Goal: Task Accomplishment & Management: Use online tool/utility

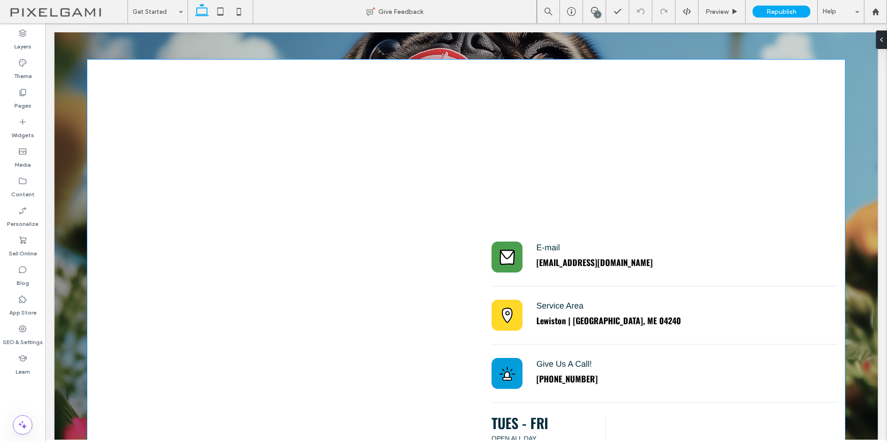
scroll to position [179, 0]
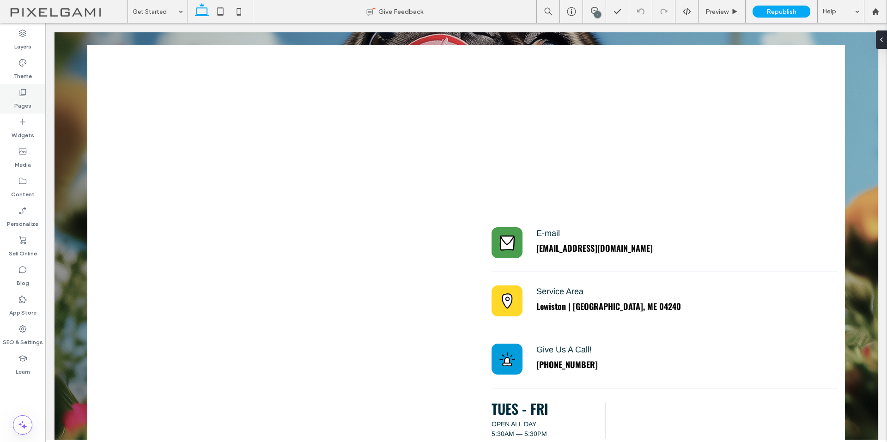
click at [32, 91] on div "Pages" at bounding box center [22, 99] width 45 height 30
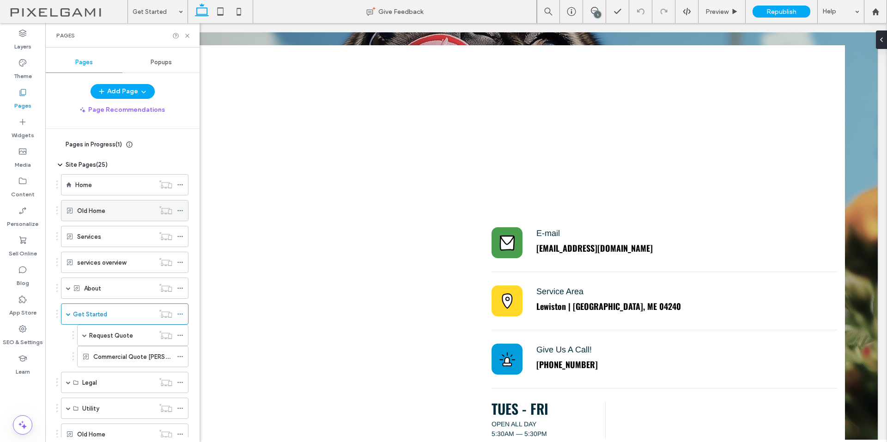
click at [125, 209] on div "Old Home" at bounding box center [115, 211] width 77 height 10
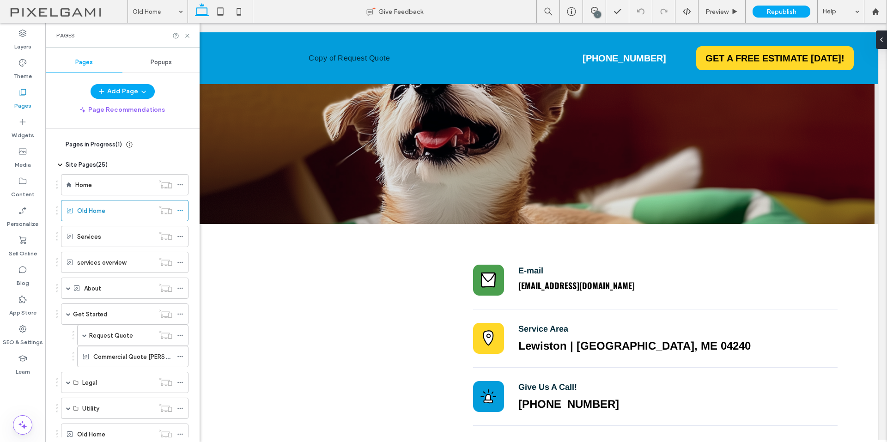
scroll to position [1864, 0]
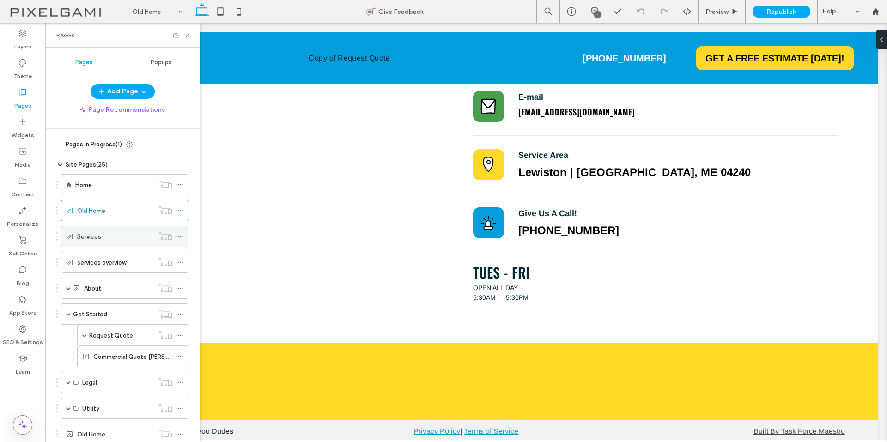
click at [114, 234] on div "Services" at bounding box center [115, 237] width 77 height 10
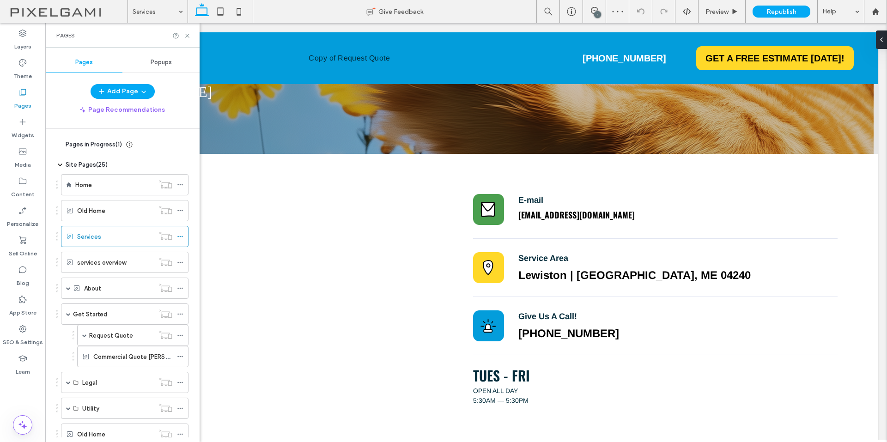
scroll to position [1085, 0]
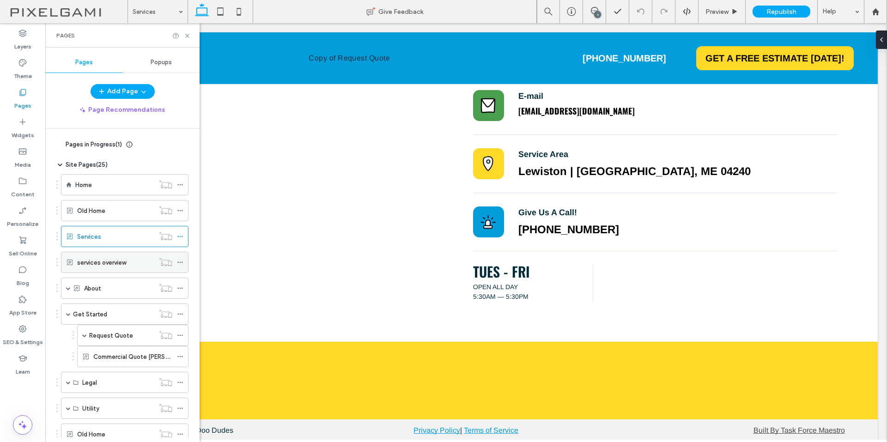
click at [100, 265] on label "services overview" at bounding box center [101, 263] width 49 height 16
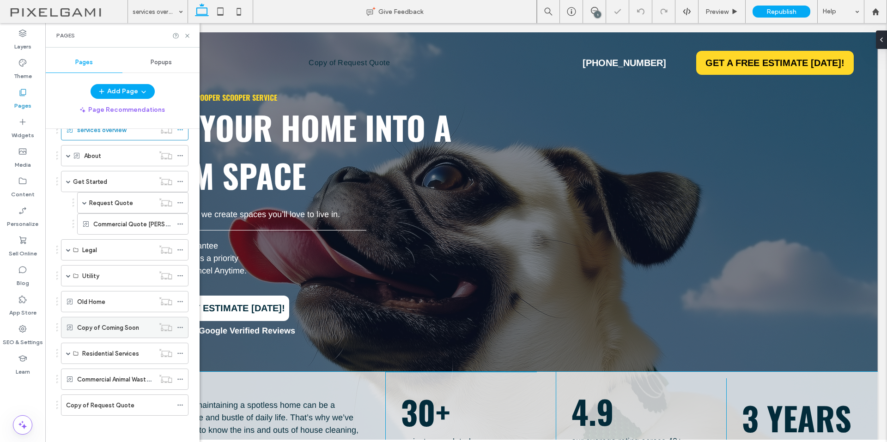
scroll to position [134, 0]
click at [122, 332] on div "Copy of Coming Soon" at bounding box center [115, 326] width 77 height 20
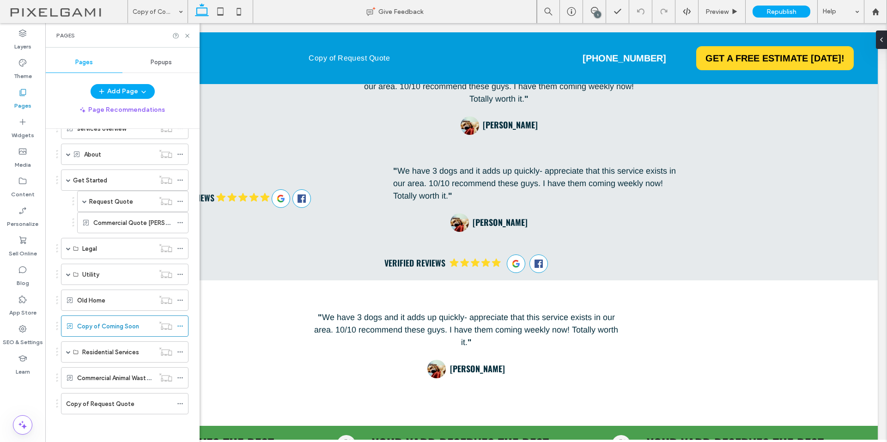
scroll to position [689, 0]
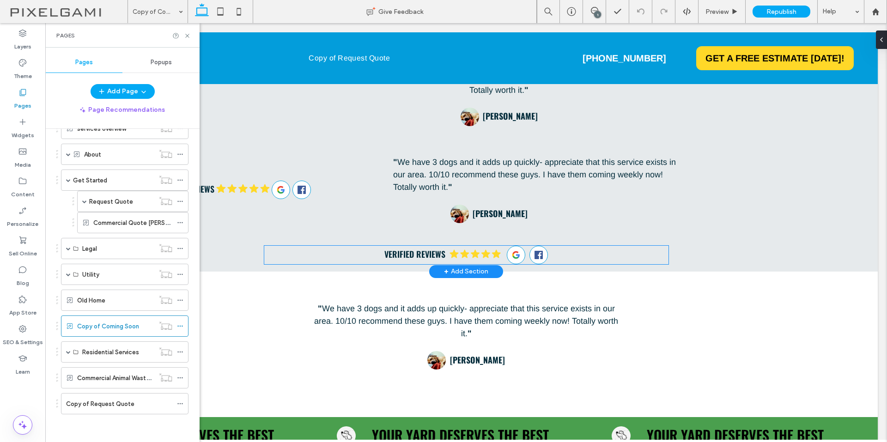
click at [516, 254] on icon at bounding box center [518, 256] width 4 height 4
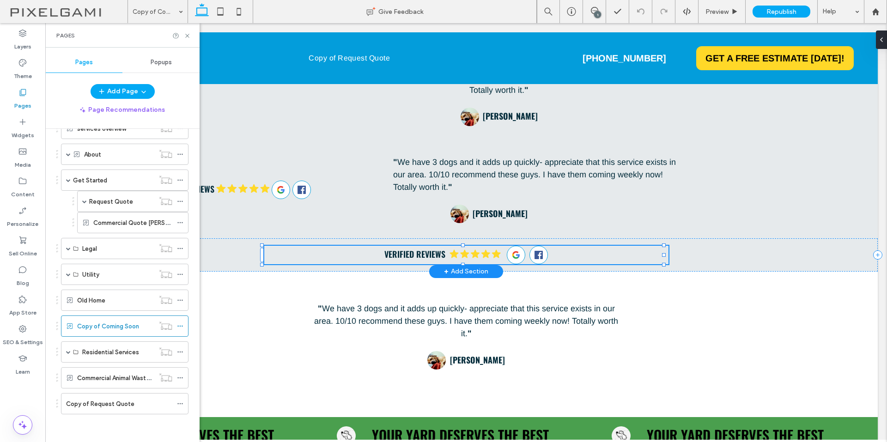
click at [516, 254] on icon at bounding box center [518, 256] width 4 height 4
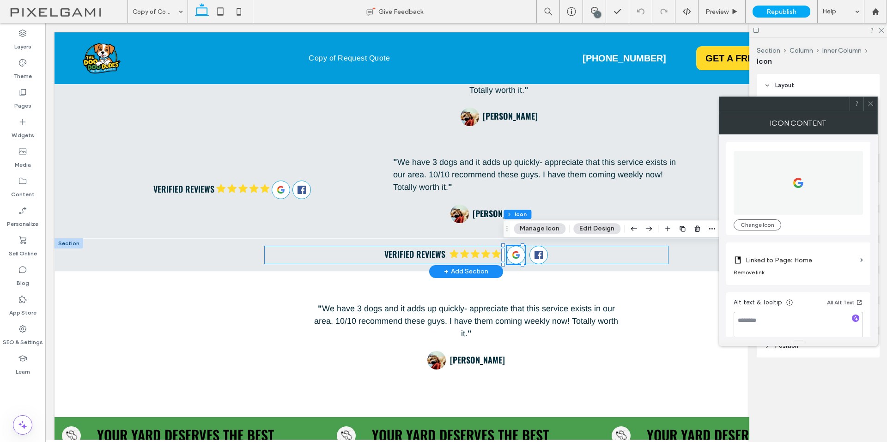
type input "**"
click at [796, 182] on icon at bounding box center [799, 183] width 12 height 64
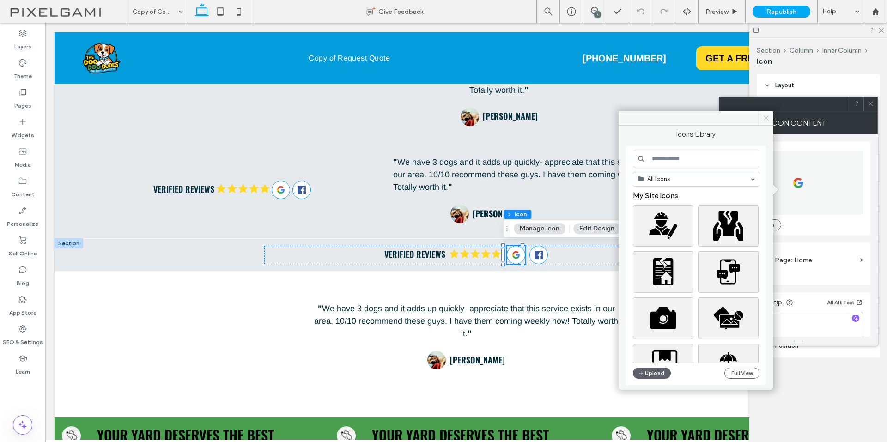
click at [767, 119] on icon at bounding box center [766, 118] width 7 height 7
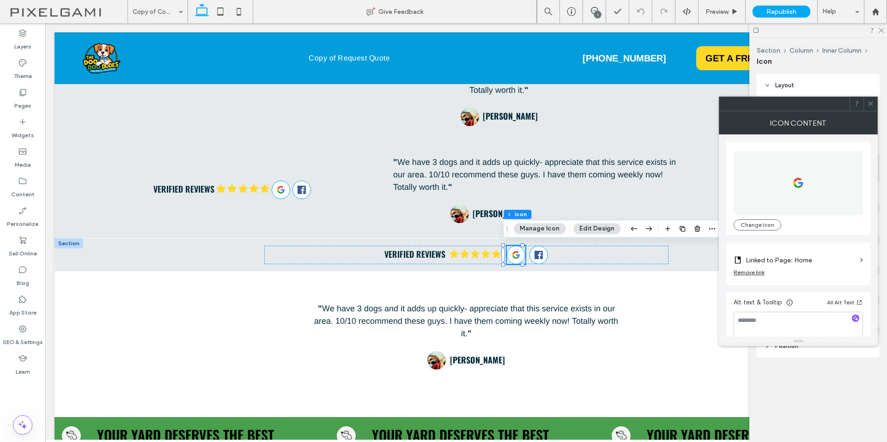
click at [875, 104] on div at bounding box center [871, 104] width 14 height 14
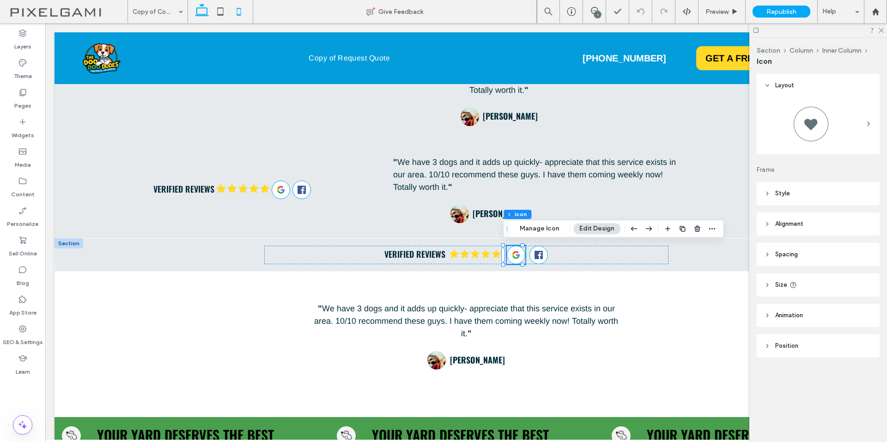
click at [238, 11] on icon at bounding box center [239, 11] width 18 height 18
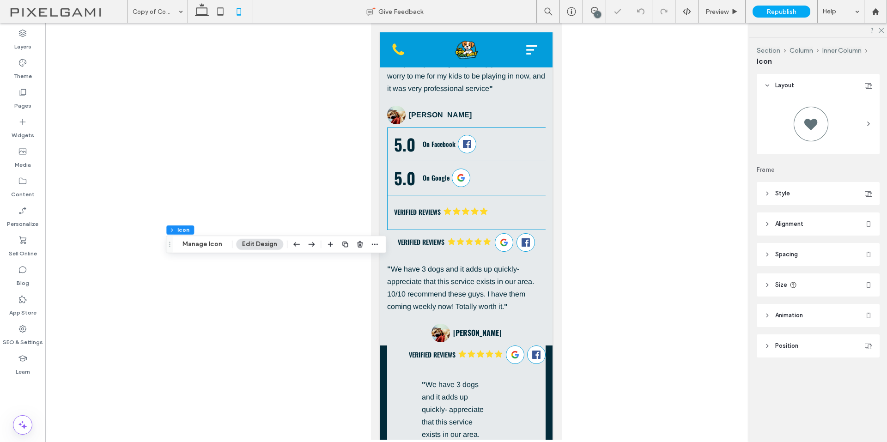
scroll to position [976, 0]
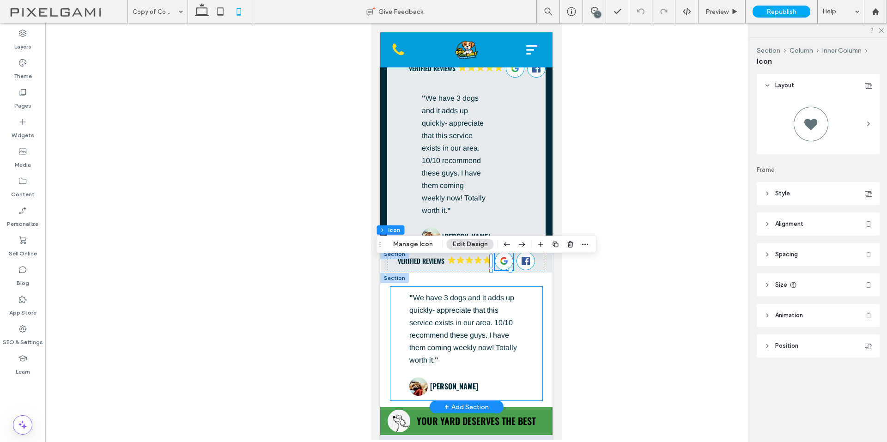
click at [532, 317] on div "" We have 3 dogs and it adds up quickly- appreciate that this service exists in…" at bounding box center [466, 344] width 152 height 114
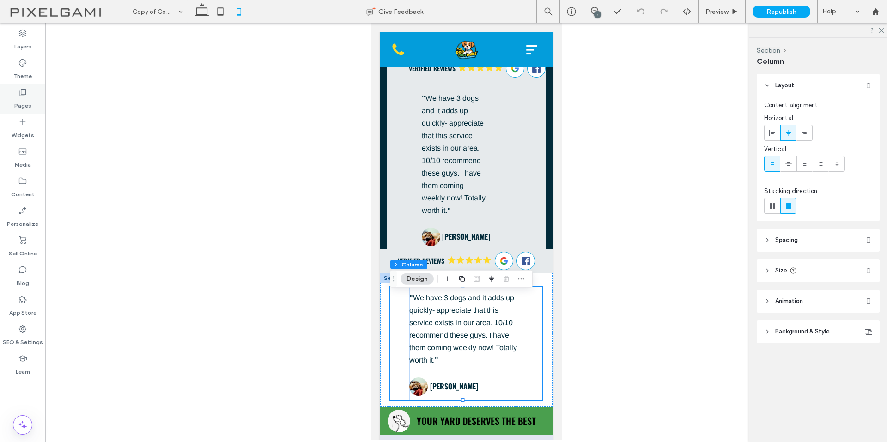
click at [27, 94] on div "Pages" at bounding box center [22, 99] width 45 height 30
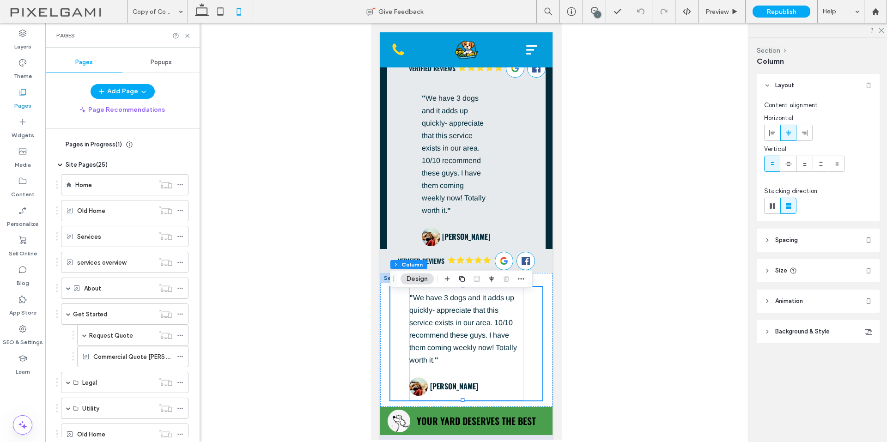
click at [93, 177] on div "Home" at bounding box center [114, 185] width 79 height 20
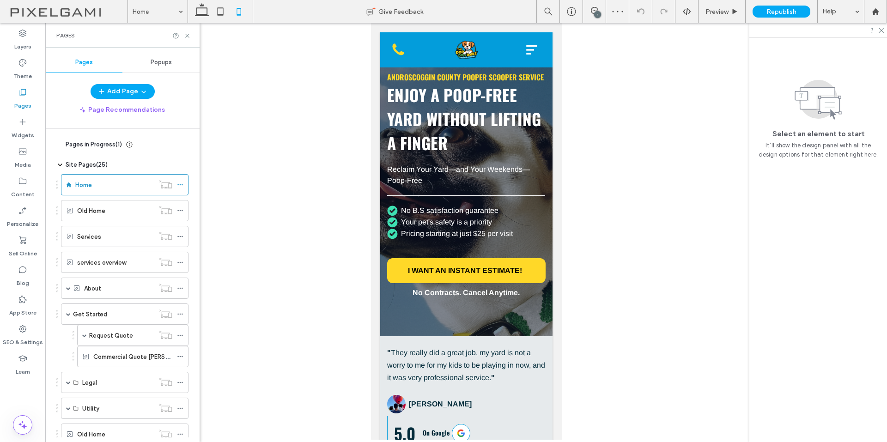
scroll to position [416, 0]
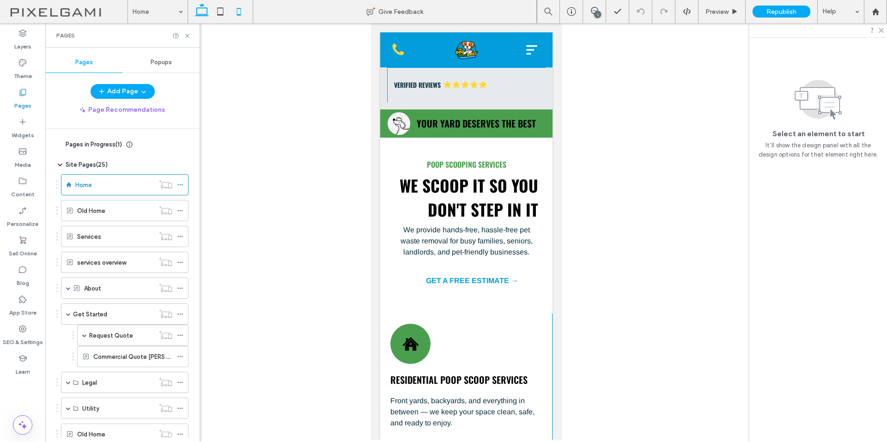
click at [205, 9] on icon at bounding box center [202, 11] width 18 height 18
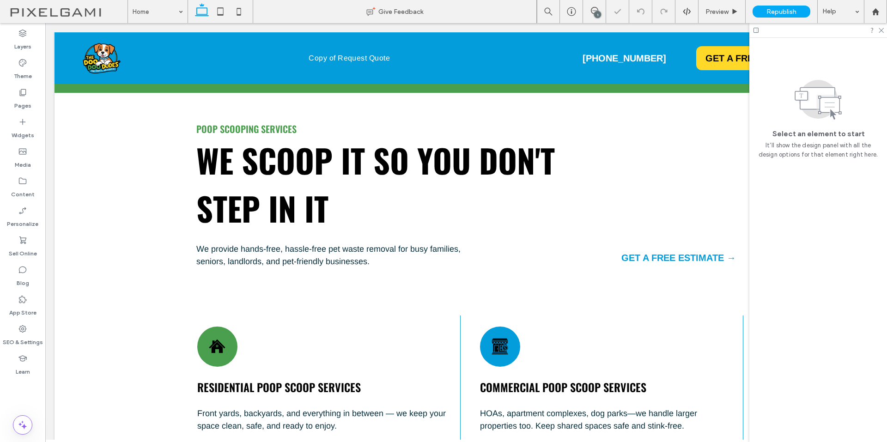
scroll to position [387, 0]
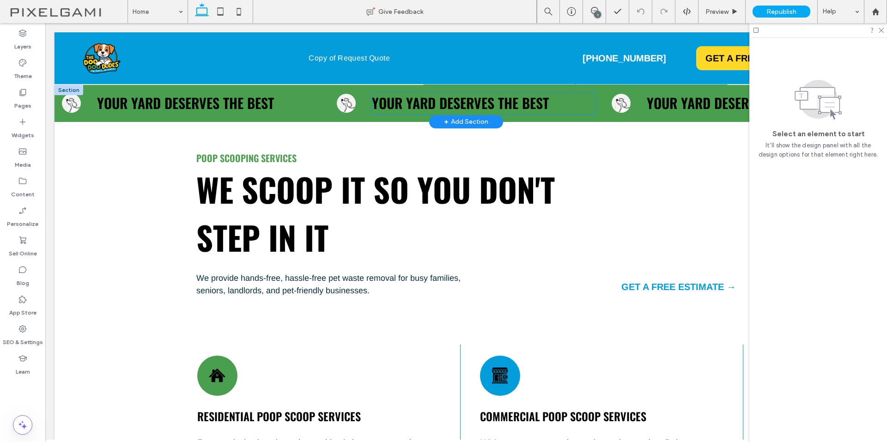
click at [537, 102] on span "Your Yard Deserves The Best" at bounding box center [460, 102] width 177 height 21
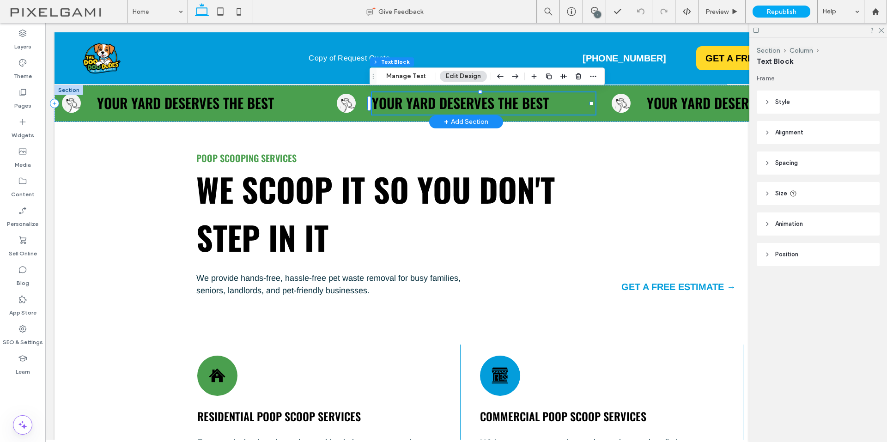
click at [537, 102] on span "Your Yard Deserves The Best" at bounding box center [460, 102] width 177 height 21
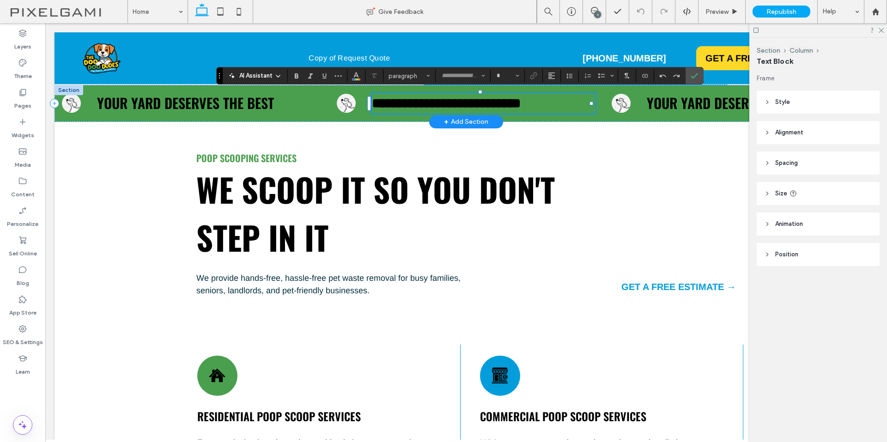
type input "******"
type input "**"
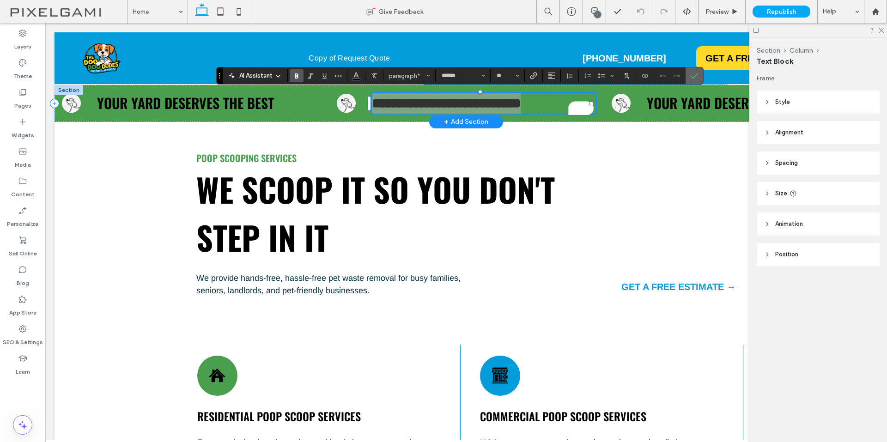
click at [699, 77] on label "Confirm" at bounding box center [695, 75] width 14 height 17
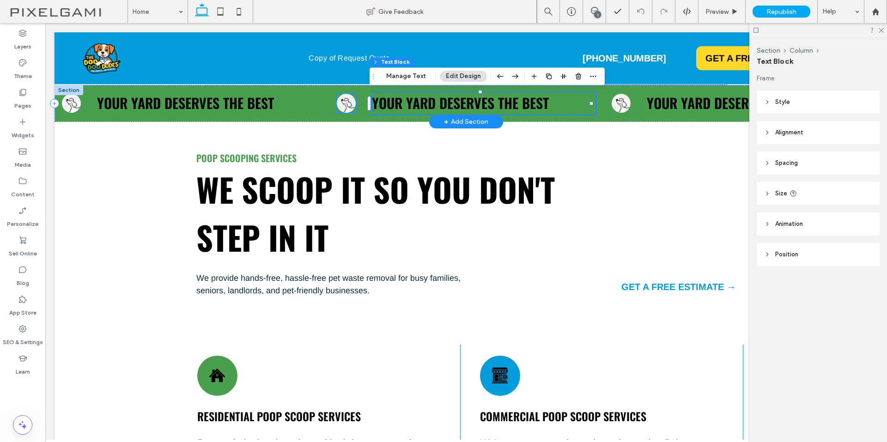
click at [342, 103] on img at bounding box center [346, 103] width 19 height 19
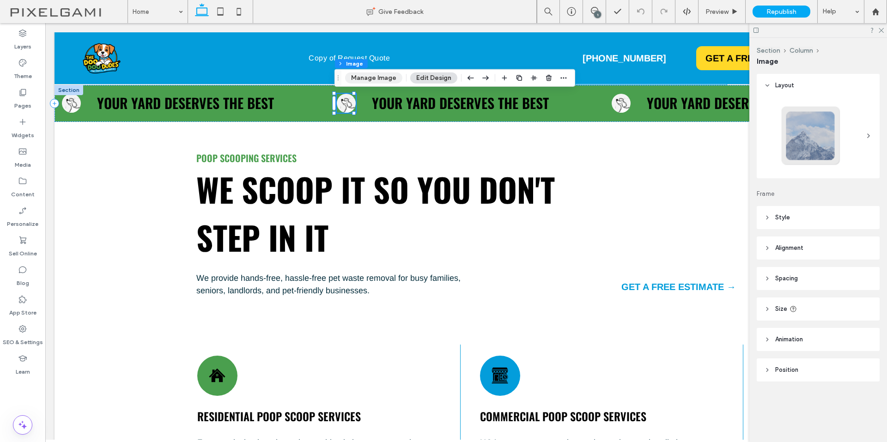
click at [371, 75] on button "Manage Image" at bounding box center [373, 78] width 57 height 11
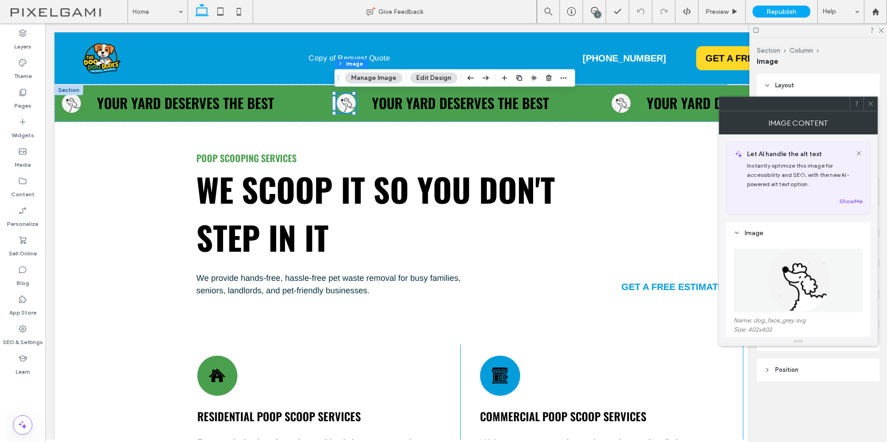
click at [869, 106] on icon at bounding box center [870, 103] width 7 height 7
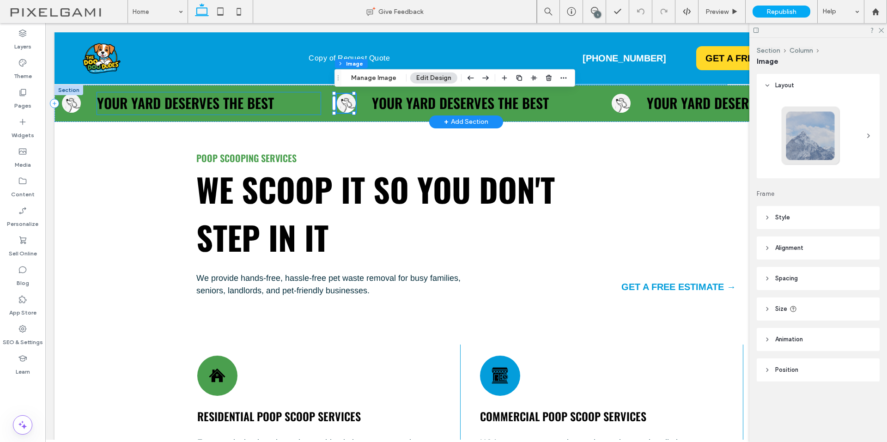
click at [200, 102] on span "Your Yard Deserves The Best" at bounding box center [185, 102] width 177 height 21
click at [200, 102] on div "Your Yard Deserves The Best" at bounding box center [209, 103] width 224 height 22
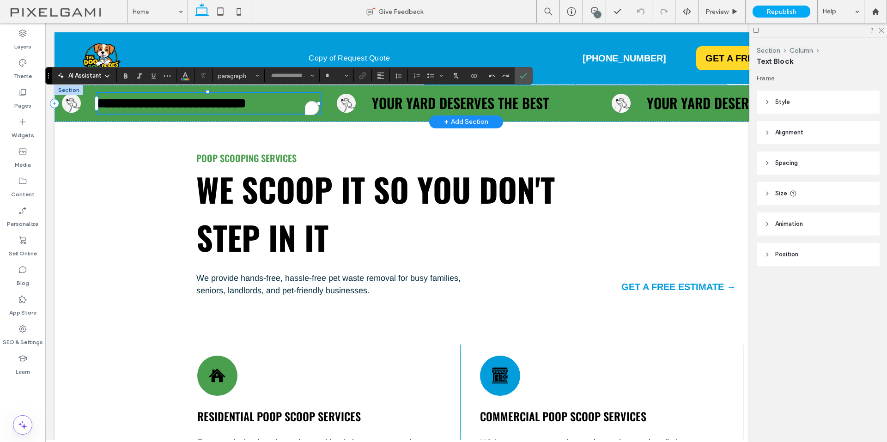
type input "******"
type input "**"
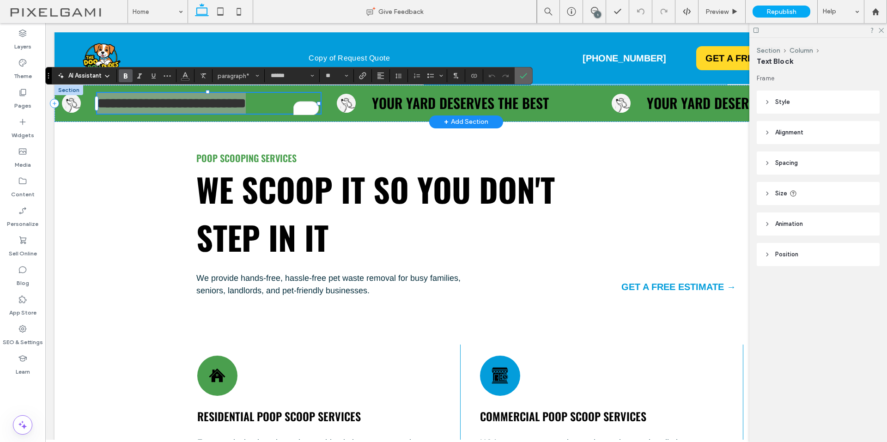
click at [524, 76] on icon "Confirm" at bounding box center [523, 75] width 7 height 7
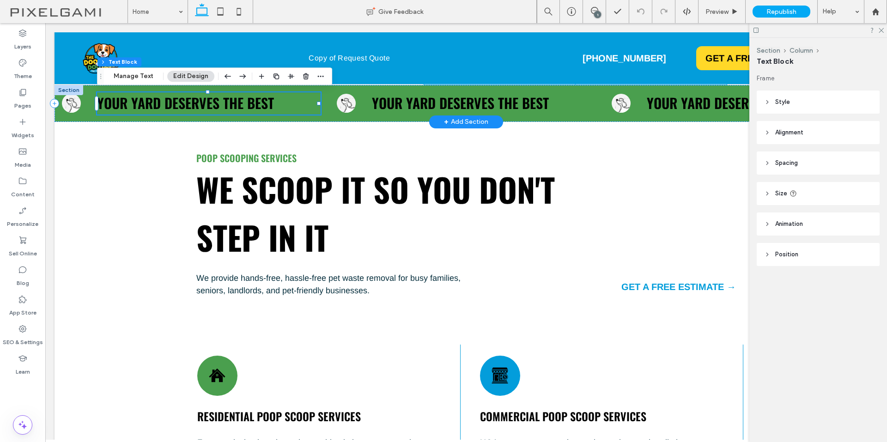
click at [237, 99] on span "Your Yard Deserves The Best" at bounding box center [185, 102] width 177 height 21
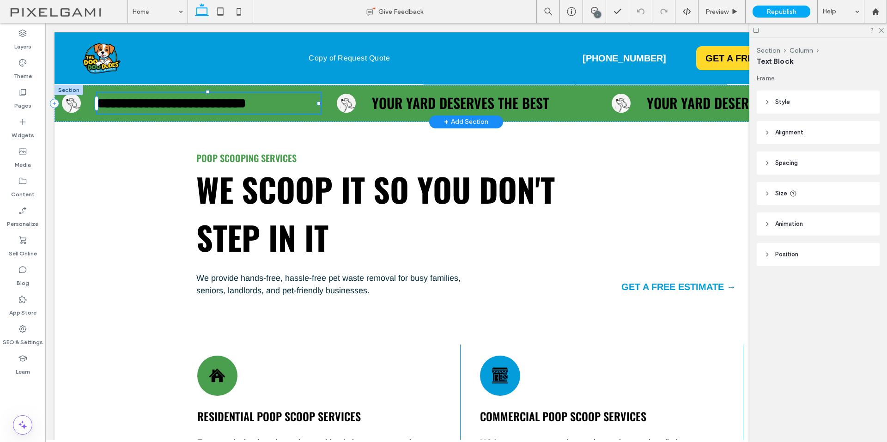
click at [237, 99] on span "**********" at bounding box center [171, 103] width 149 height 13
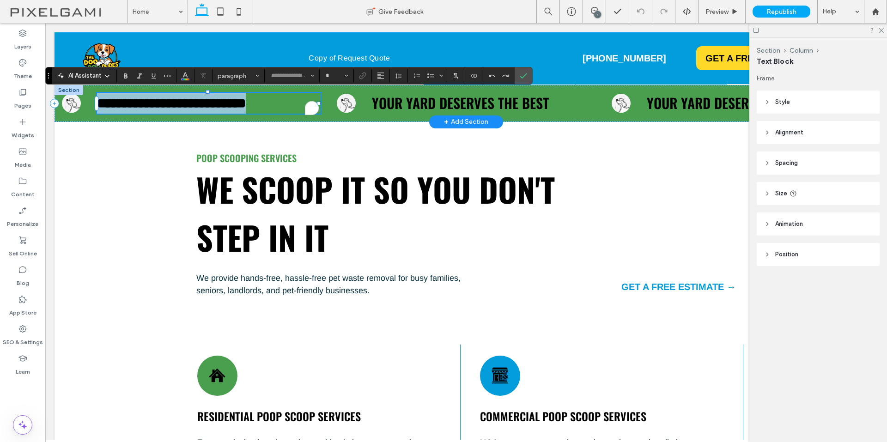
type input "******"
type input "**"
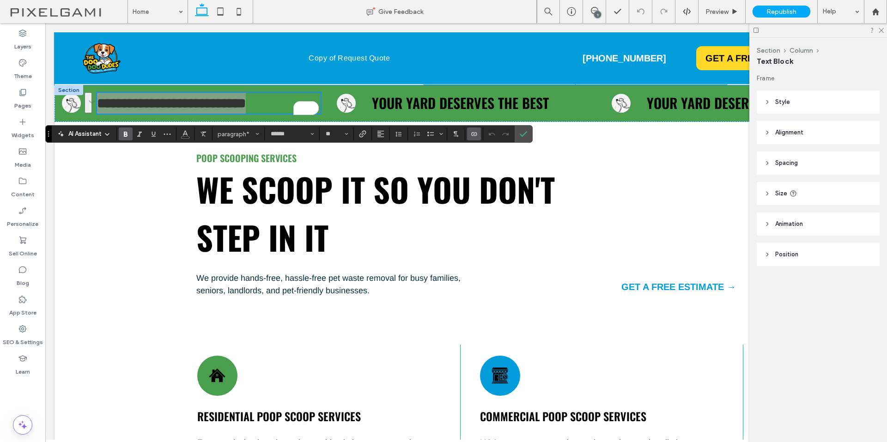
scroll to position [294, 0]
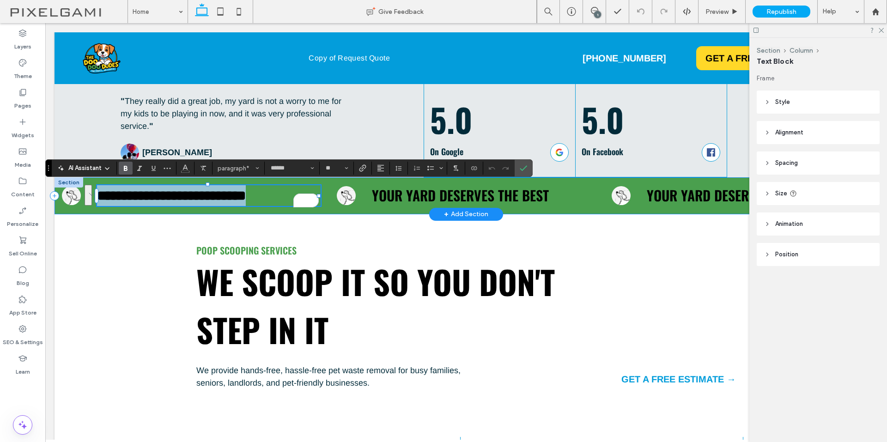
click at [729, 182] on div "**********" at bounding box center [467, 195] width 824 height 37
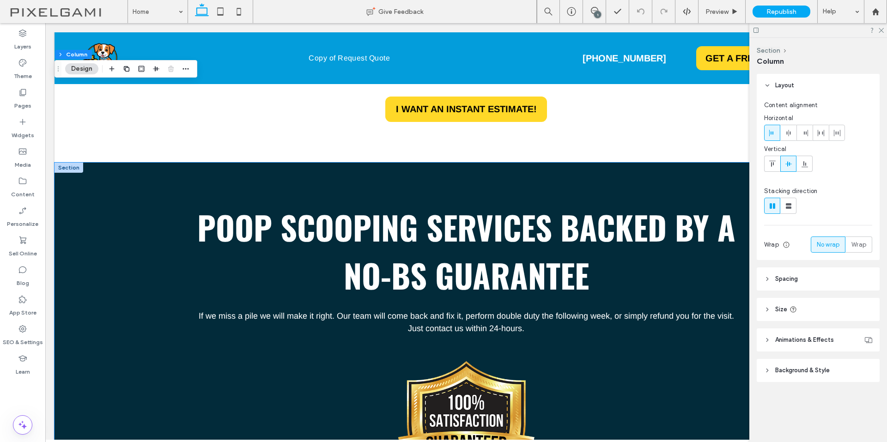
scroll to position [2281, 0]
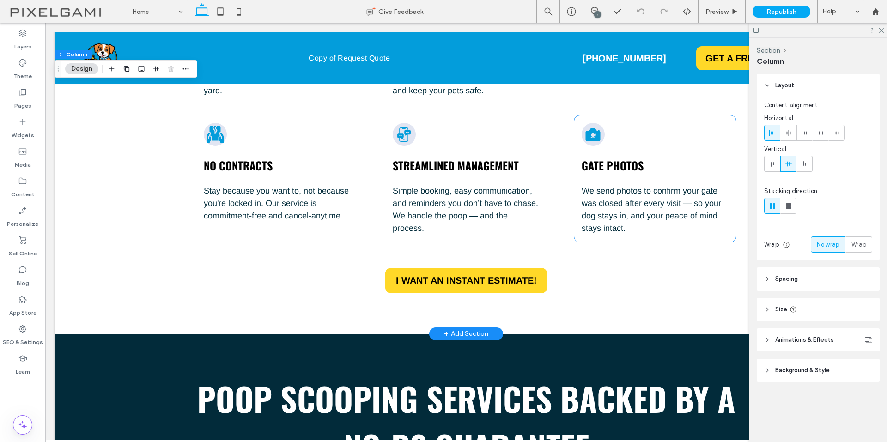
click at [592, 128] on icon at bounding box center [593, 134] width 15 height 13
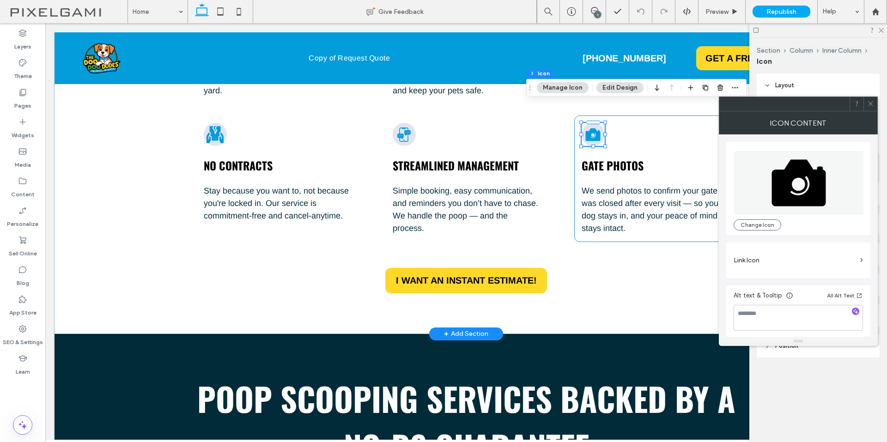
type input "***"
type input "*"
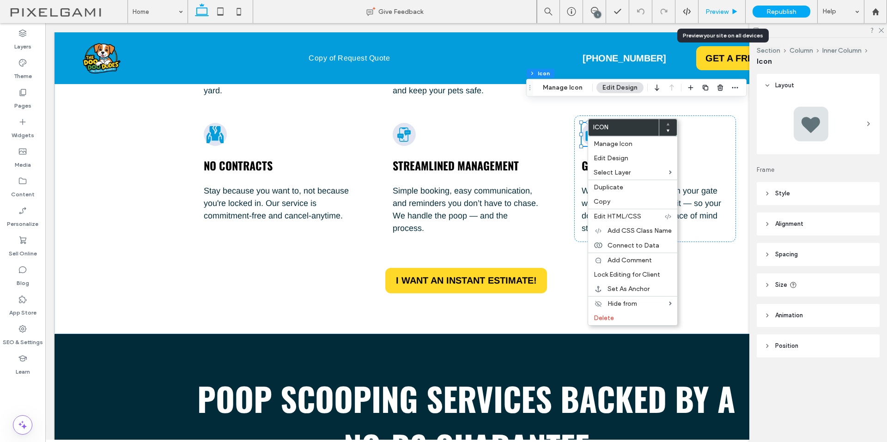
click at [731, 18] on div "Preview" at bounding box center [722, 11] width 47 height 23
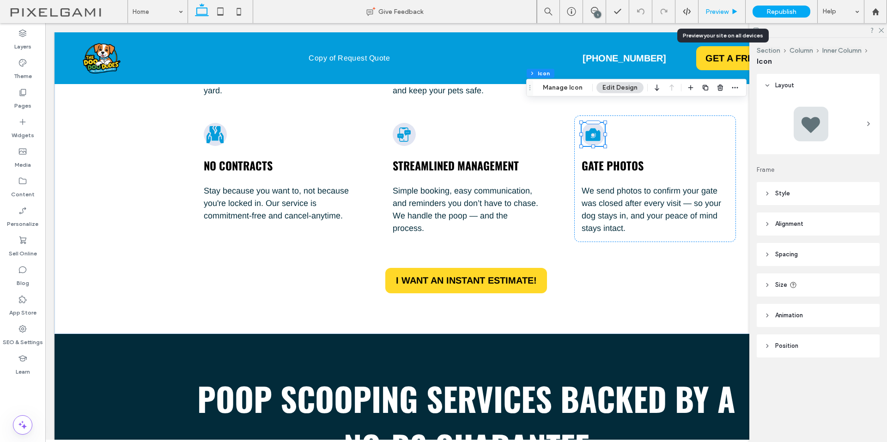
click at [726, 6] on div "Preview" at bounding box center [722, 11] width 47 height 23
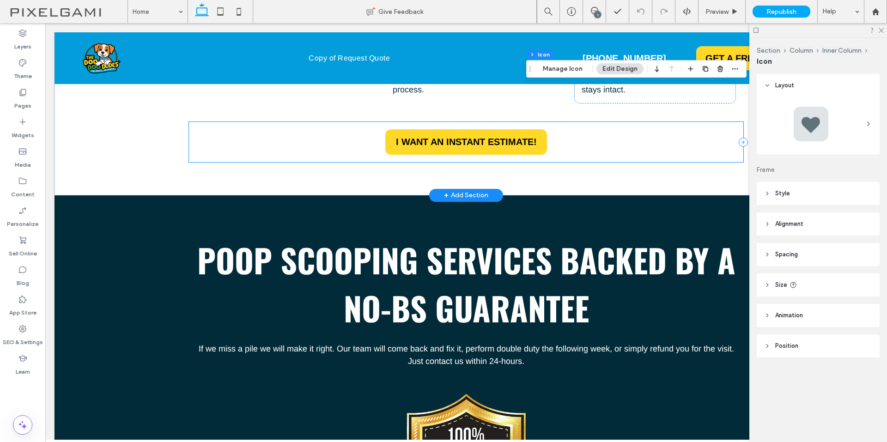
scroll to position [2374, 0]
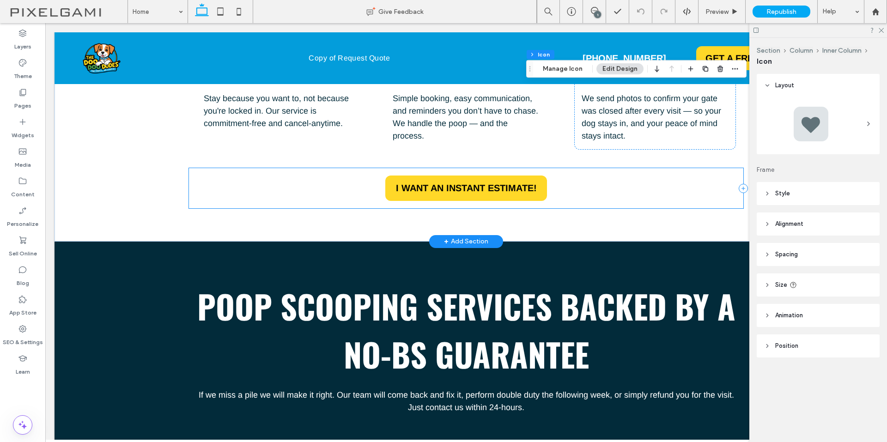
click at [739, 184] on icon at bounding box center [743, 188] width 9 height 9
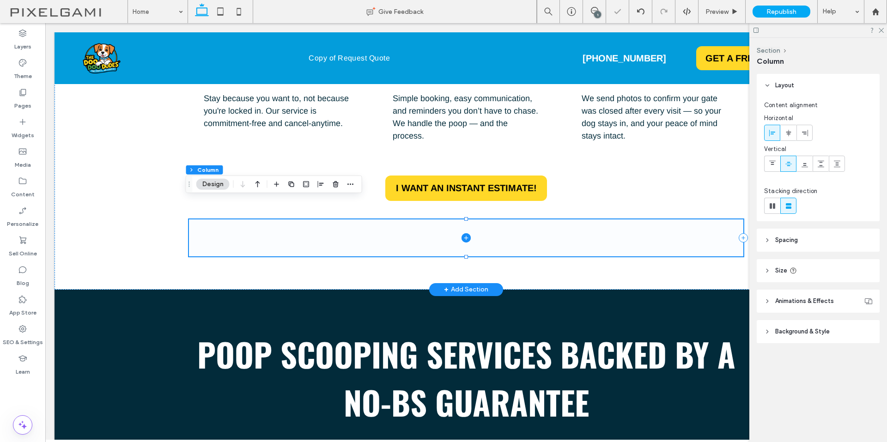
click at [715, 220] on span at bounding box center [466, 238] width 555 height 37
click at [334, 184] on use "button" at bounding box center [336, 184] width 6 height 6
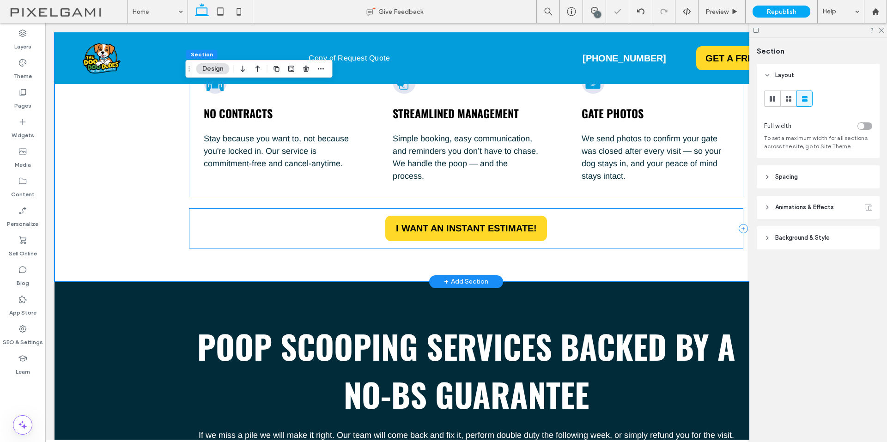
scroll to position [2281, 0]
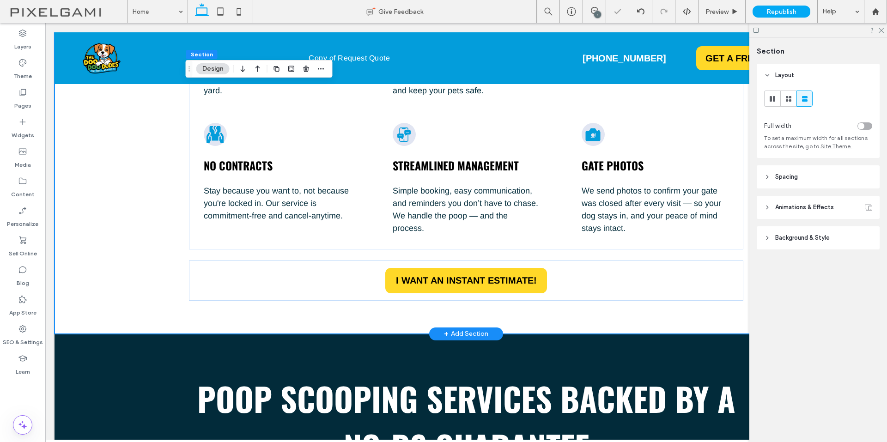
click at [686, 232] on div "Why Customers Choose The Doo Doo Dudes? Because when customers trust someone to…" at bounding box center [466, 57] width 555 height 555
click at [732, 11] on icon at bounding box center [735, 11] width 7 height 7
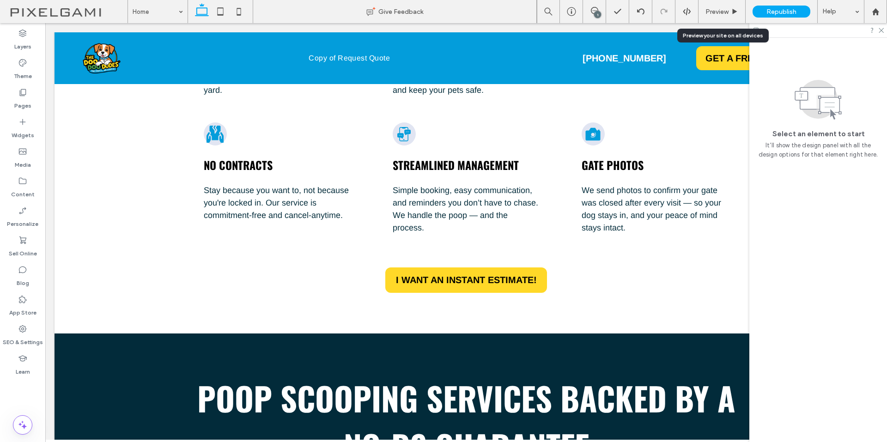
click at [732, 11] on icon at bounding box center [735, 11] width 7 height 7
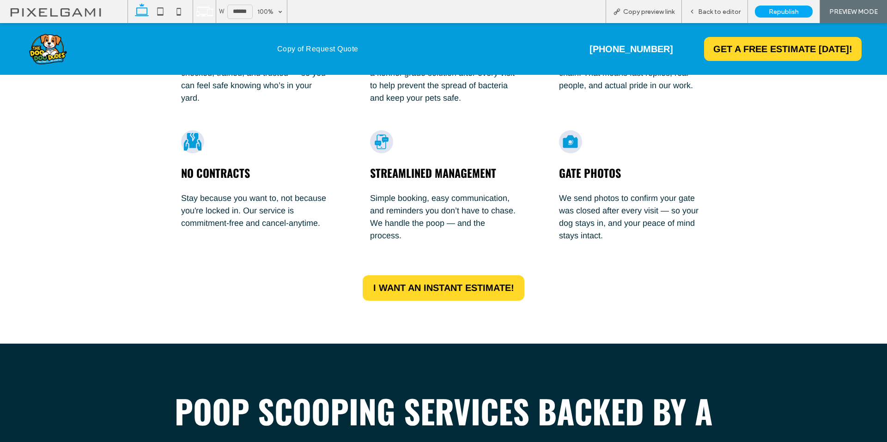
scroll to position [2293, 0]
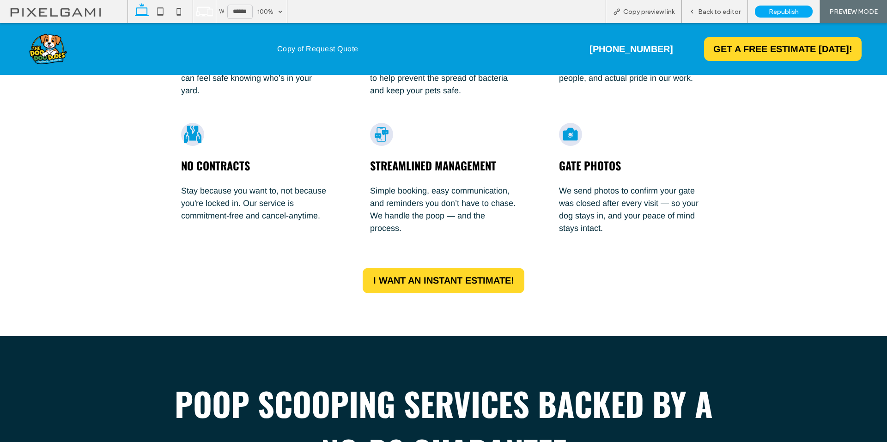
click at [568, 128] on icon at bounding box center [570, 134] width 15 height 13
click at [567, 128] on icon at bounding box center [570, 134] width 15 height 13
click at [733, 137] on div "Why Customers Choose The Doo Doo Dudes? Because when customers trust someone to…" at bounding box center [443, 57] width 887 height 560
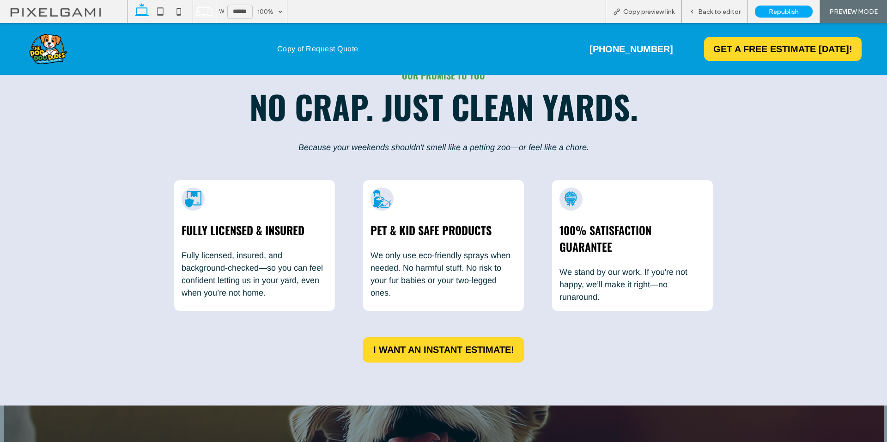
scroll to position [953, 0]
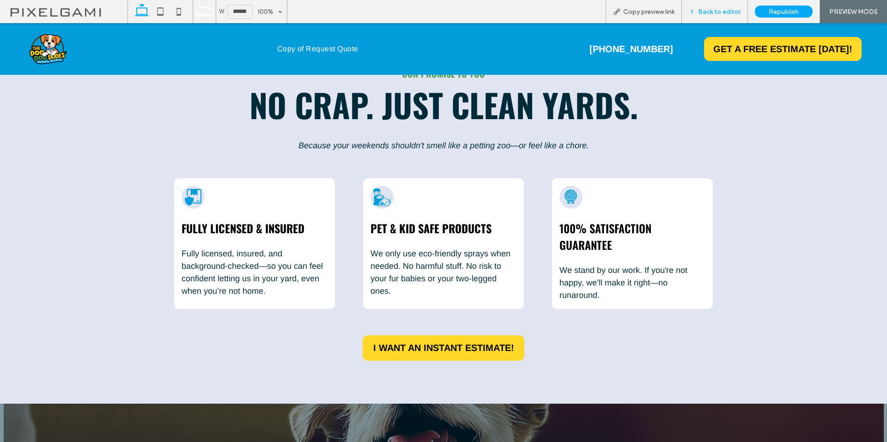
click at [702, 7] on div "Back to editor" at bounding box center [715, 11] width 66 height 23
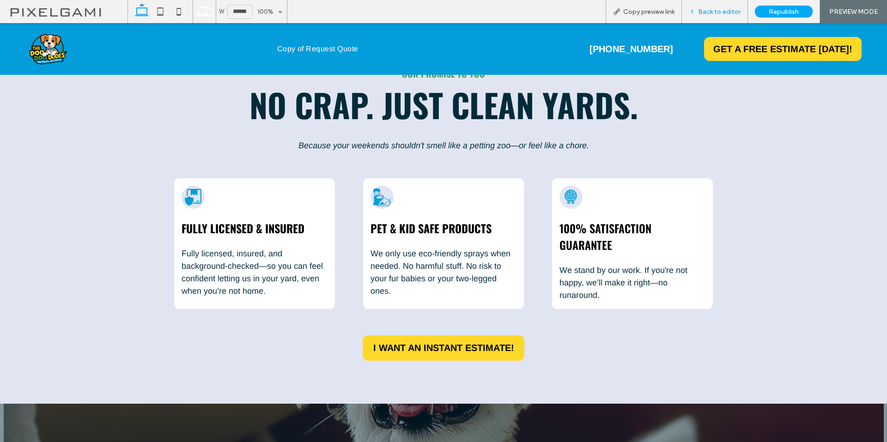
scroll to position [768, 0]
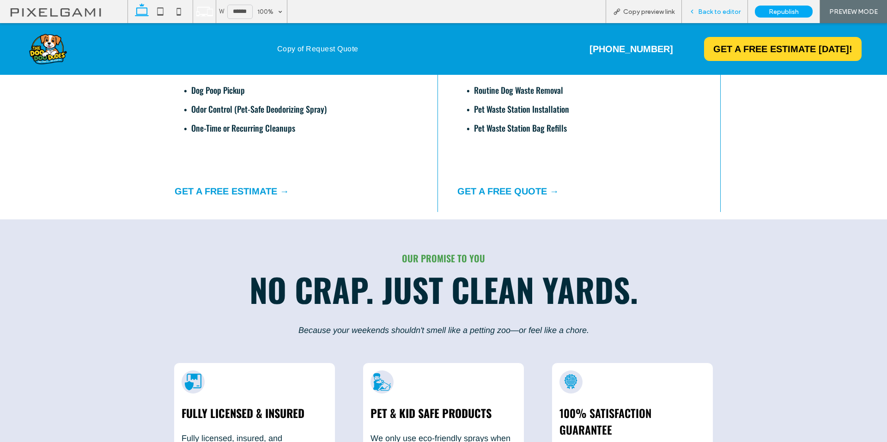
drag, startPoint x: 720, startPoint y: 11, endPoint x: 791, endPoint y: 21, distance: 71.9
click at [720, 11] on span "Back to editor" at bounding box center [719, 12] width 43 height 8
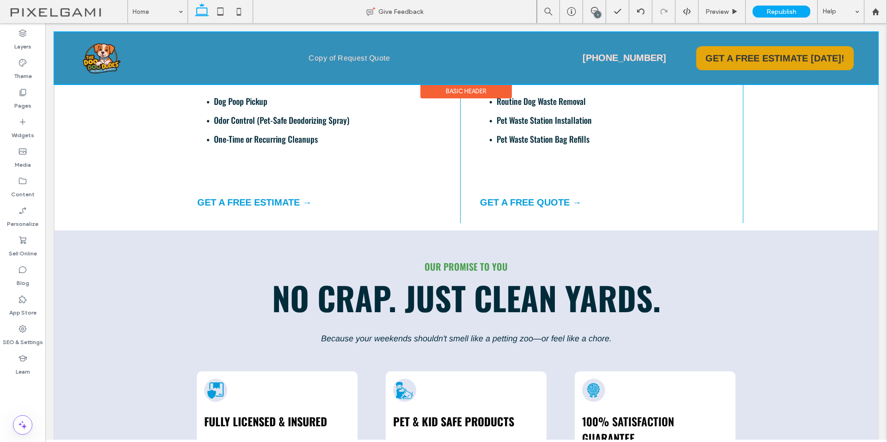
scroll to position [773, 0]
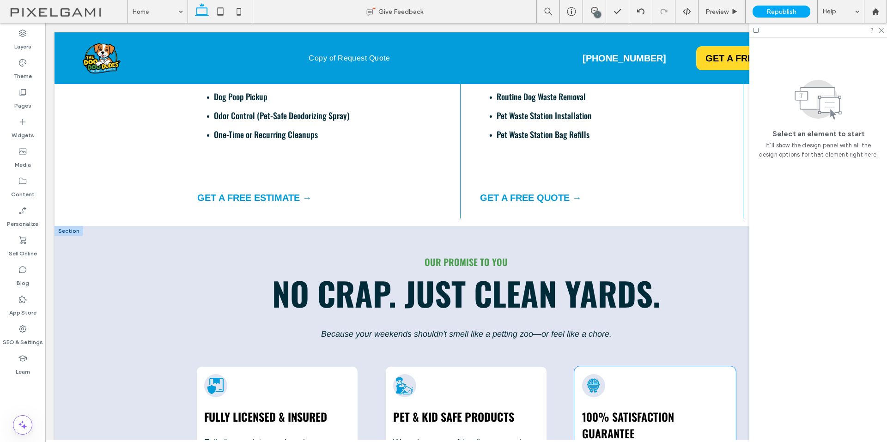
click at [594, 383] on icon at bounding box center [593, 385] width 13 height 15
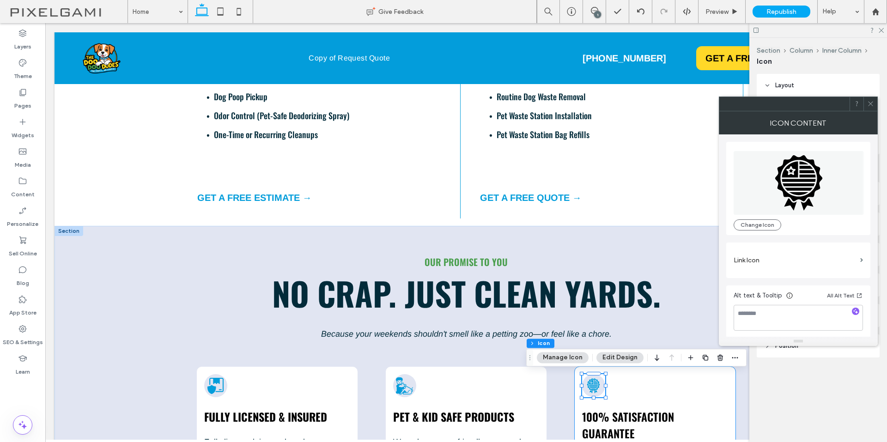
type input "***"
type input "*"
click at [795, 188] on icon at bounding box center [798, 182] width 47 height 55
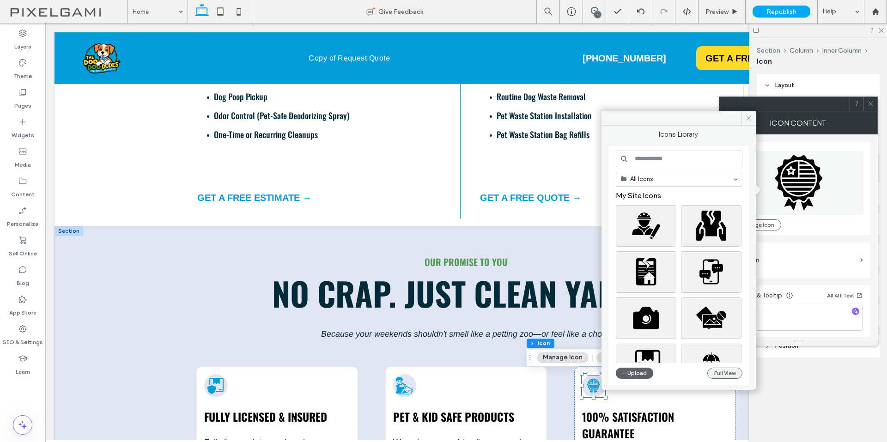
click at [717, 376] on button "Full View" at bounding box center [725, 373] width 35 height 11
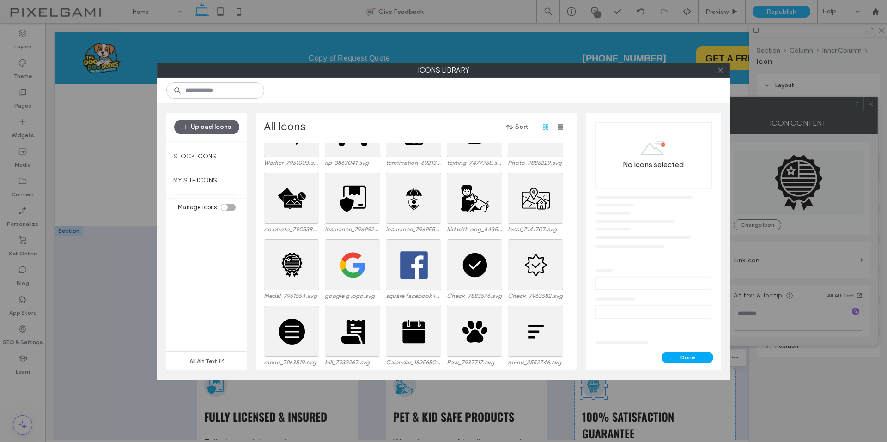
scroll to position [57, 0]
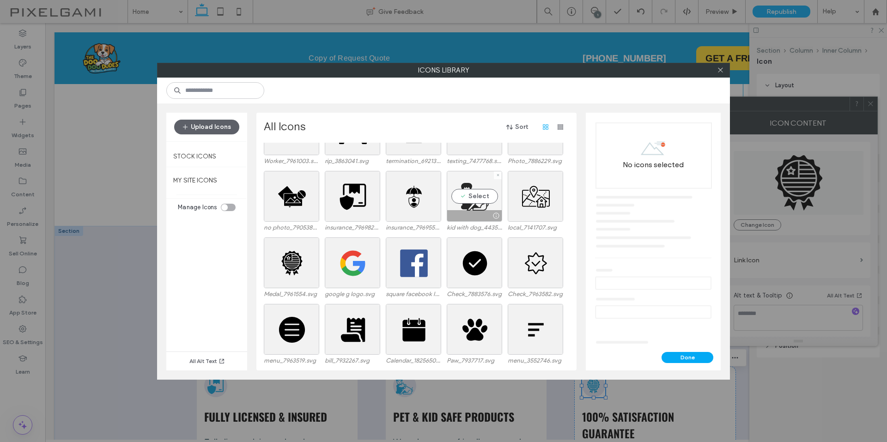
click at [496, 215] on div at bounding box center [496, 215] width 12 height 7
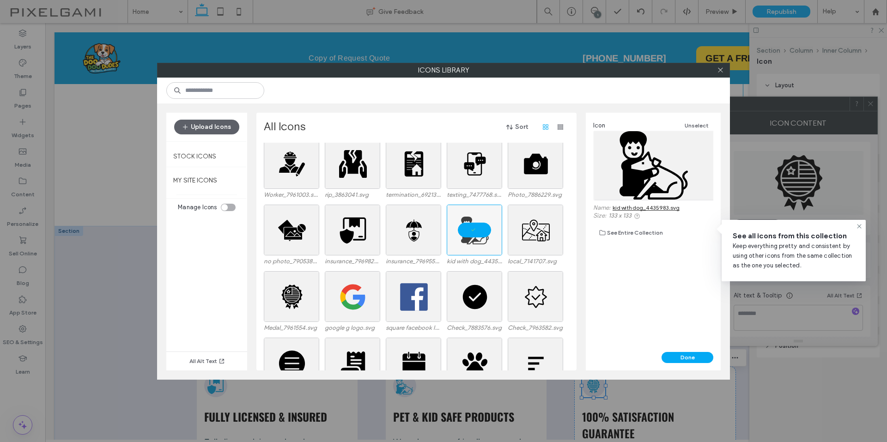
scroll to position [11, 0]
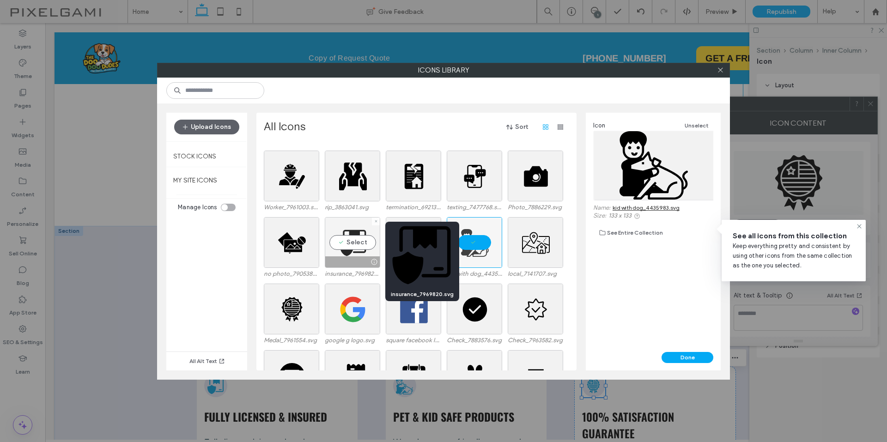
click at [374, 262] on div at bounding box center [374, 261] width 12 height 7
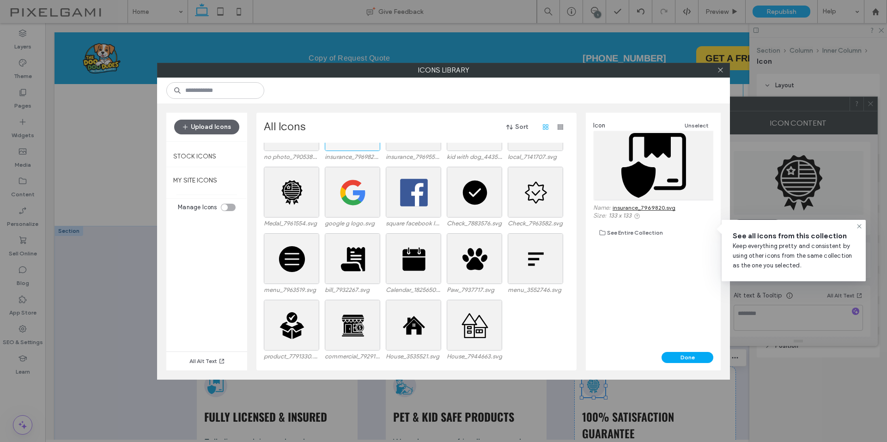
scroll to position [46, 0]
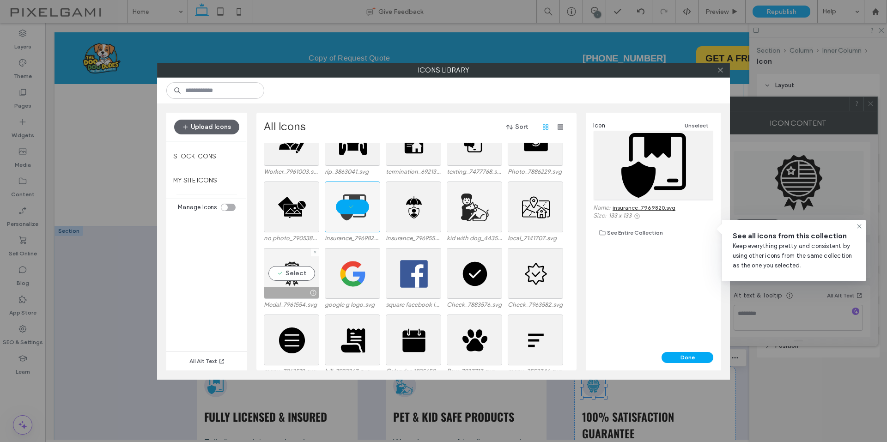
click at [314, 292] on div at bounding box center [313, 292] width 12 height 7
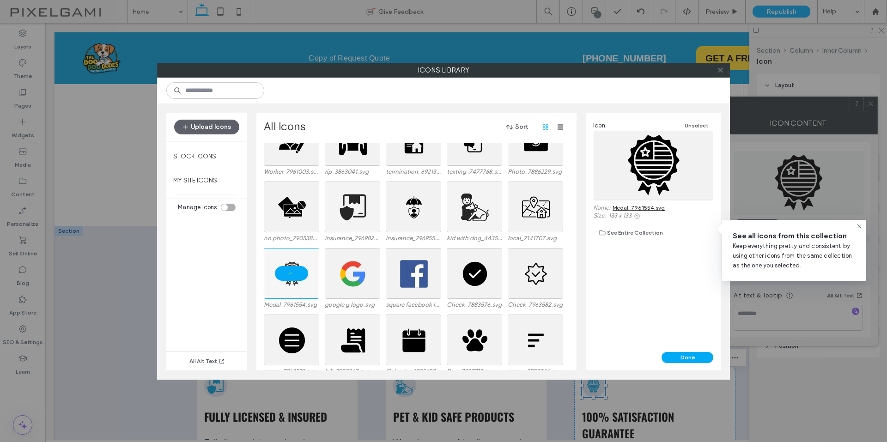
scroll to position [0, 0]
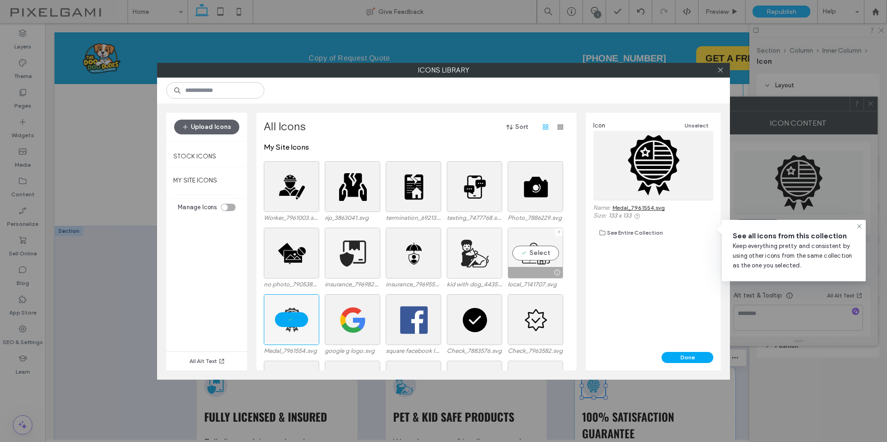
click at [557, 274] on div at bounding box center [557, 272] width 12 height 7
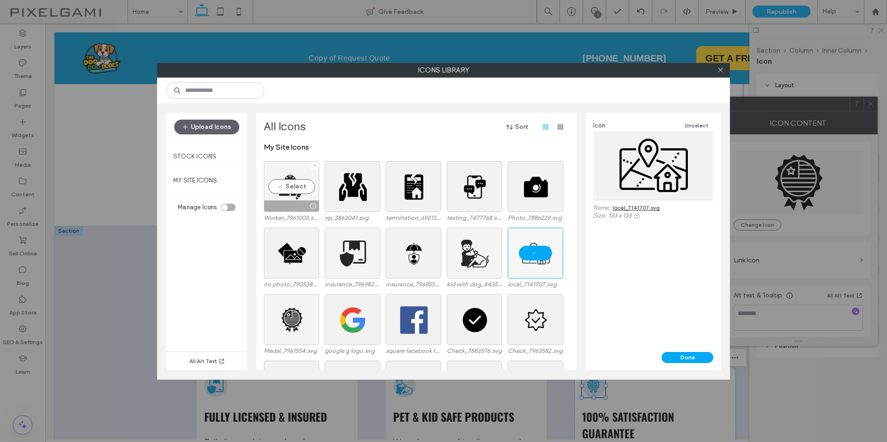
click at [313, 205] on div at bounding box center [313, 205] width 12 height 7
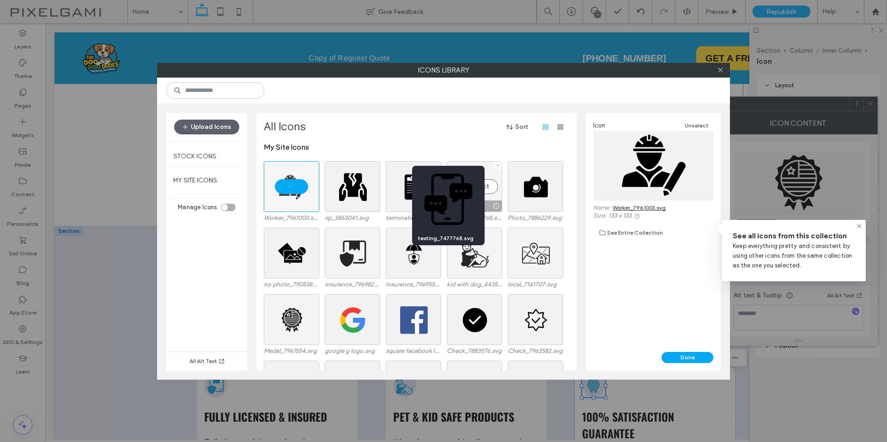
click at [496, 206] on div at bounding box center [496, 205] width 12 height 7
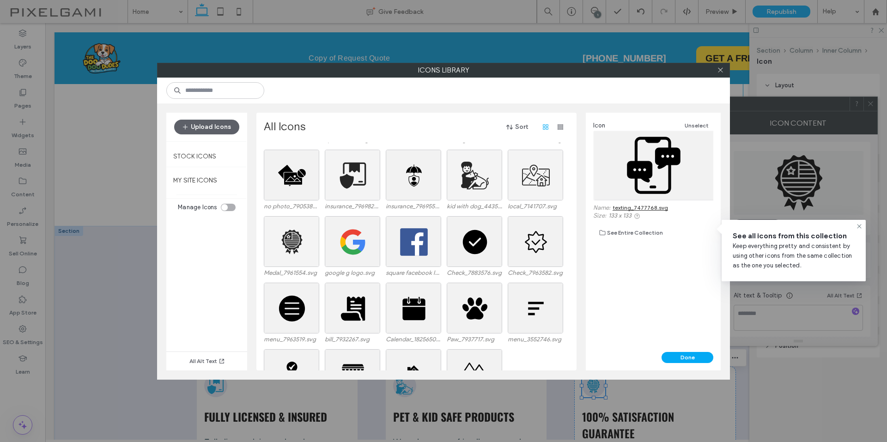
scroll to position [231, 0]
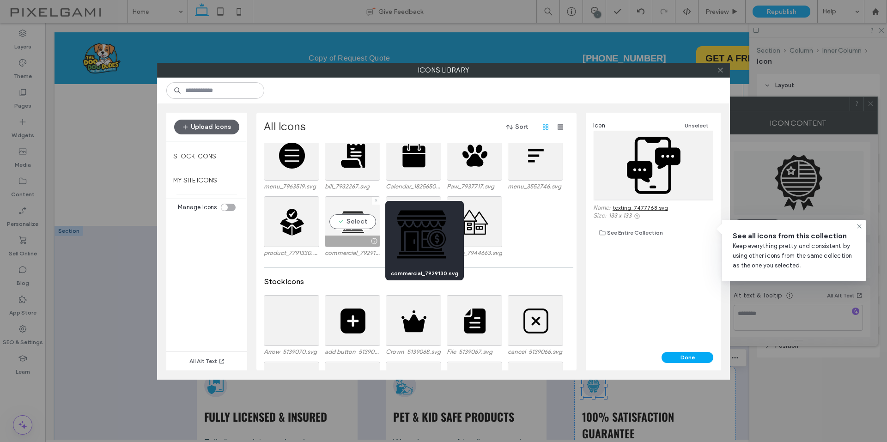
click at [374, 241] on div at bounding box center [374, 241] width 12 height 7
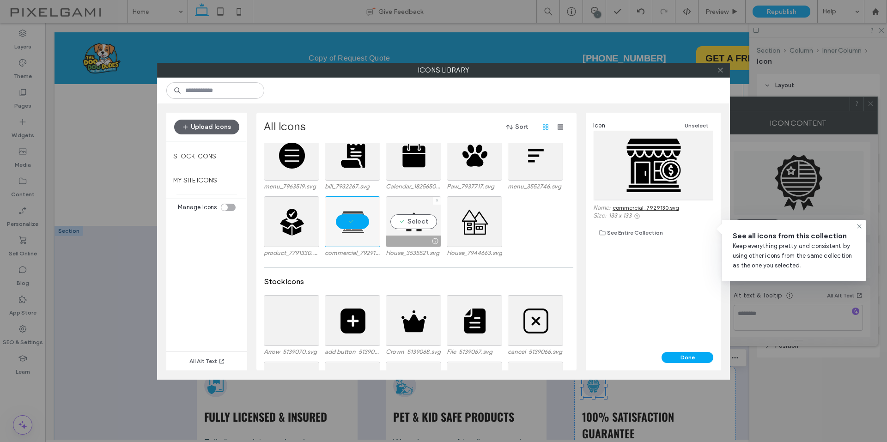
click at [434, 240] on div at bounding box center [435, 241] width 12 height 7
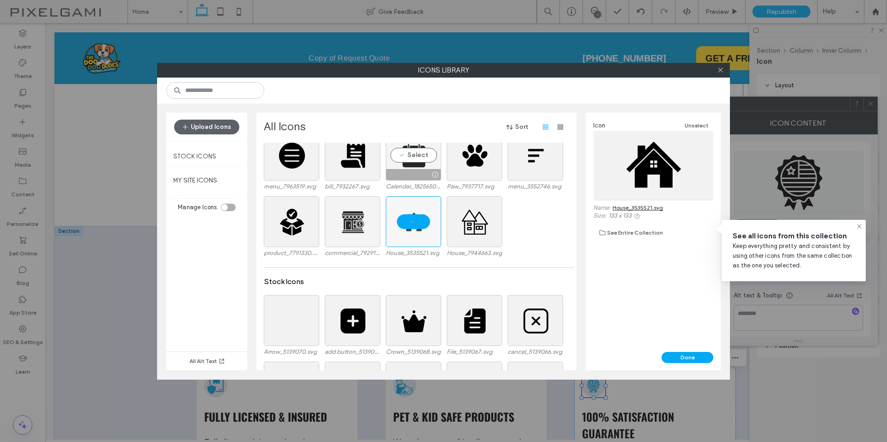
click at [424, 174] on div at bounding box center [413, 174] width 55 height 11
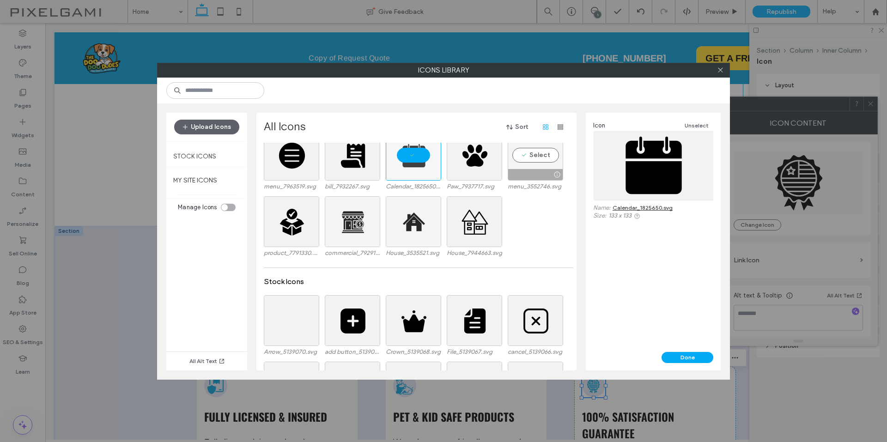
click at [557, 173] on div at bounding box center [557, 174] width 12 height 7
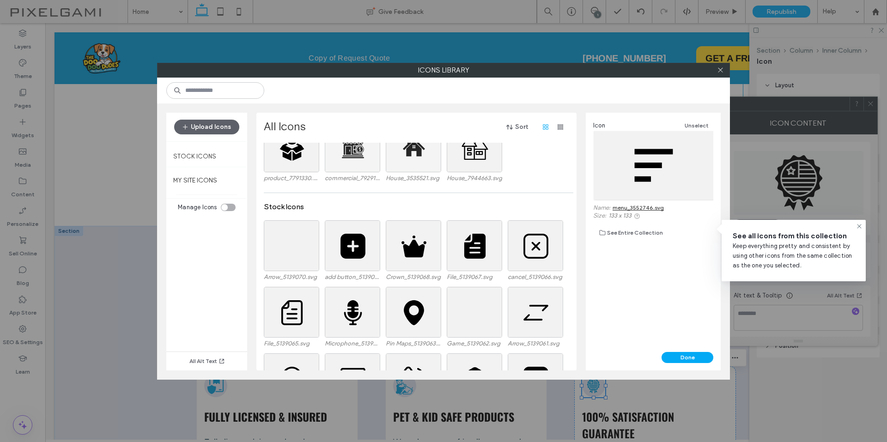
scroll to position [370, 0]
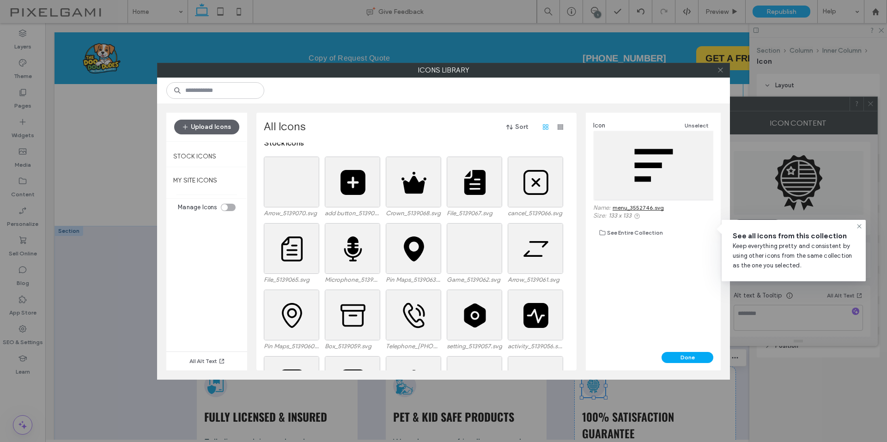
click at [722, 70] on icon at bounding box center [720, 70] width 7 height 7
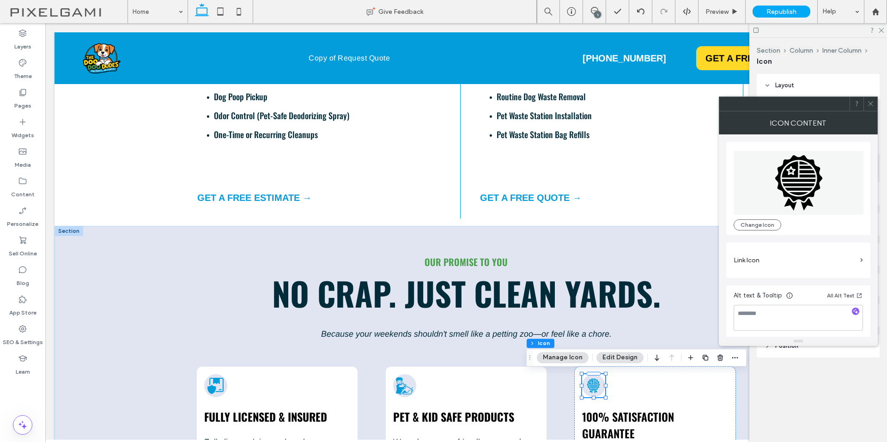
click at [866, 105] on div at bounding box center [871, 104] width 14 height 14
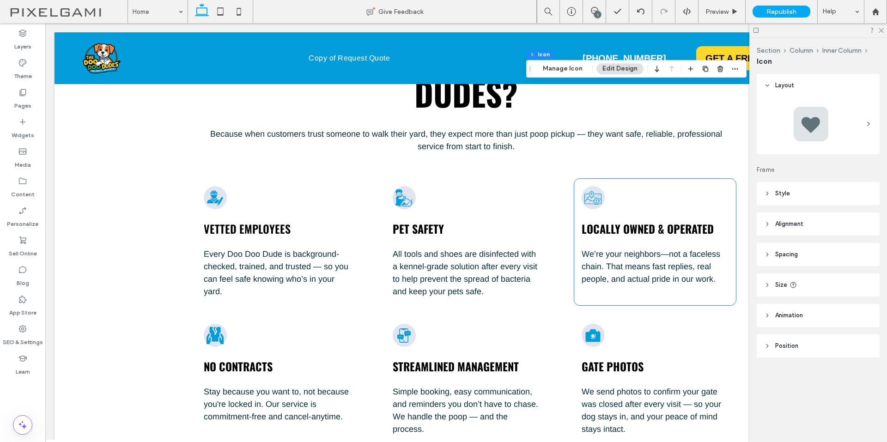
scroll to position [2067, 0]
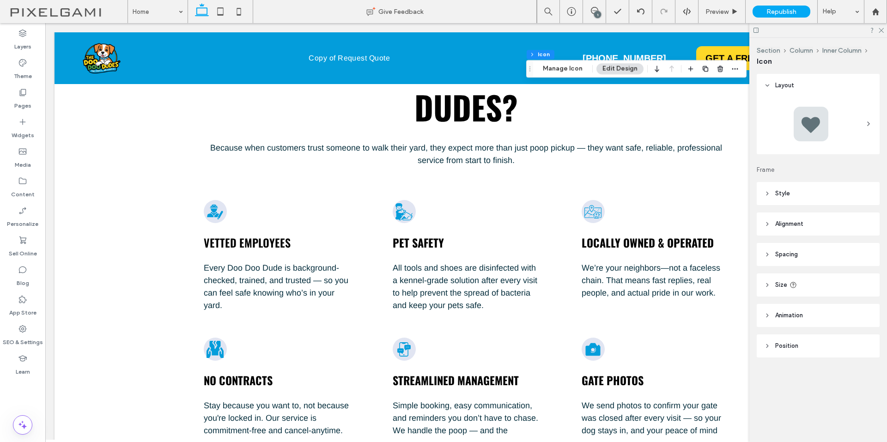
click at [815, 122] on div at bounding box center [811, 123] width 37 height 37
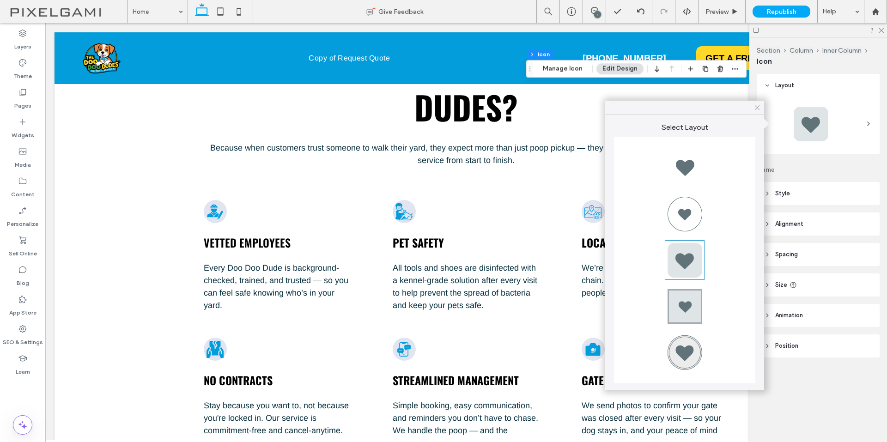
click at [760, 106] on icon at bounding box center [757, 108] width 8 height 8
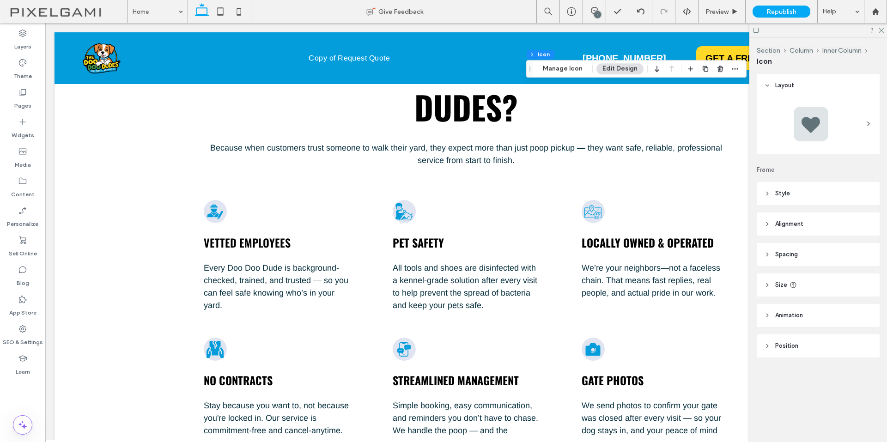
click at [801, 126] on div at bounding box center [811, 123] width 37 height 37
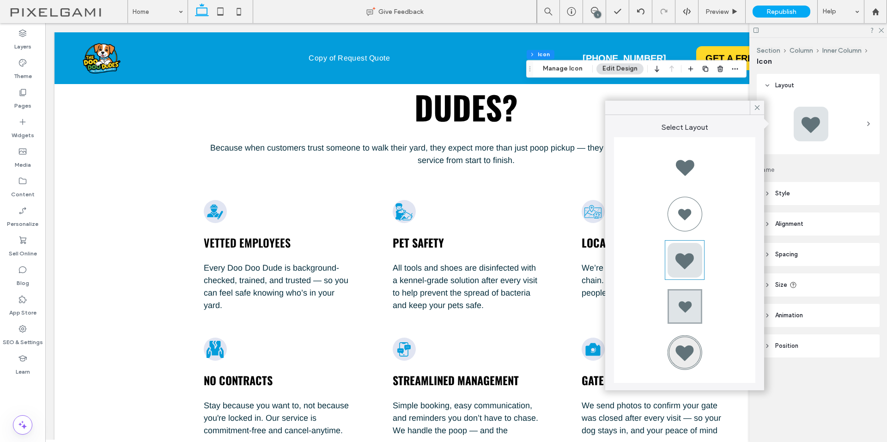
click at [836, 130] on div at bounding box center [818, 124] width 108 height 46
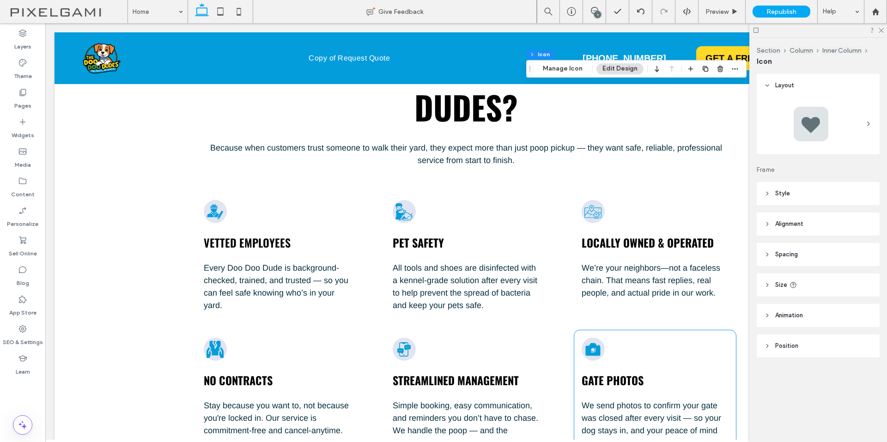
click at [585, 341] on icon at bounding box center [594, 350] width 18 height 18
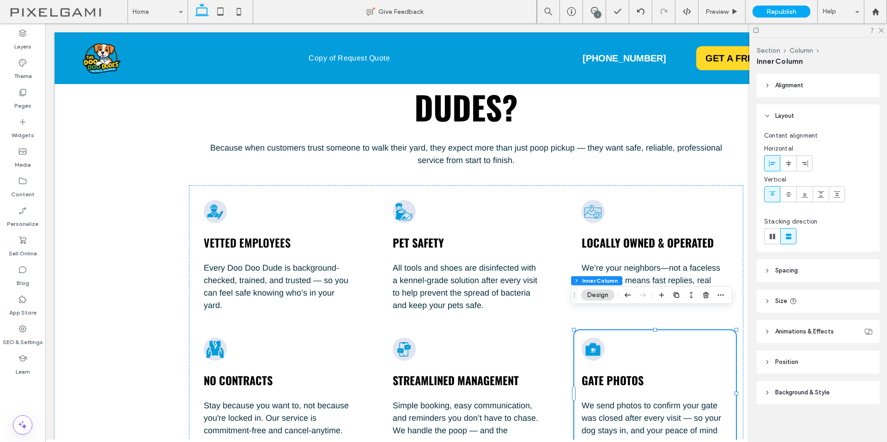
click at [588, 341] on icon at bounding box center [594, 350] width 18 height 18
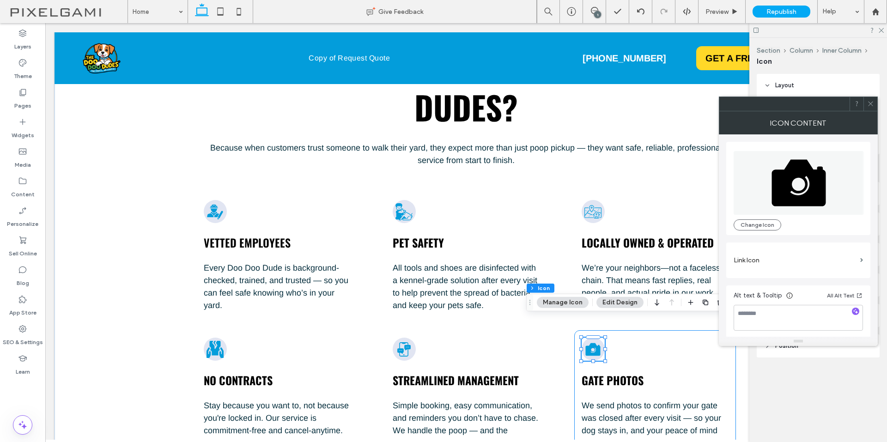
type input "***"
type input "*"
click at [796, 183] on icon at bounding box center [799, 183] width 130 height 64
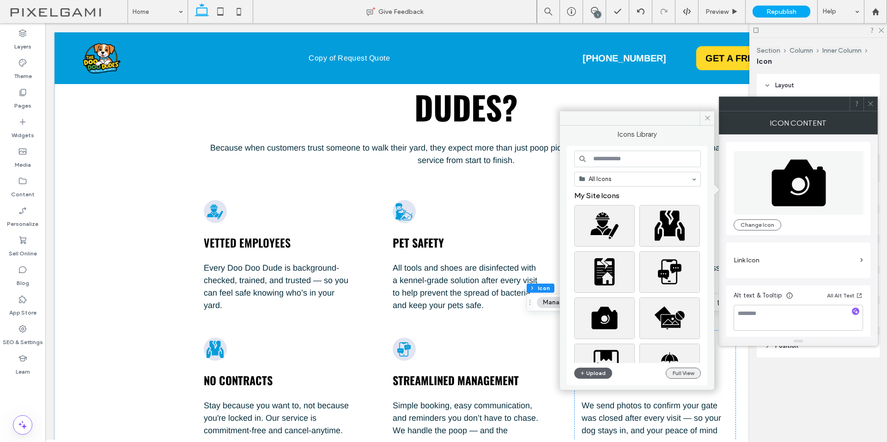
click at [671, 374] on button "Full View" at bounding box center [683, 373] width 35 height 11
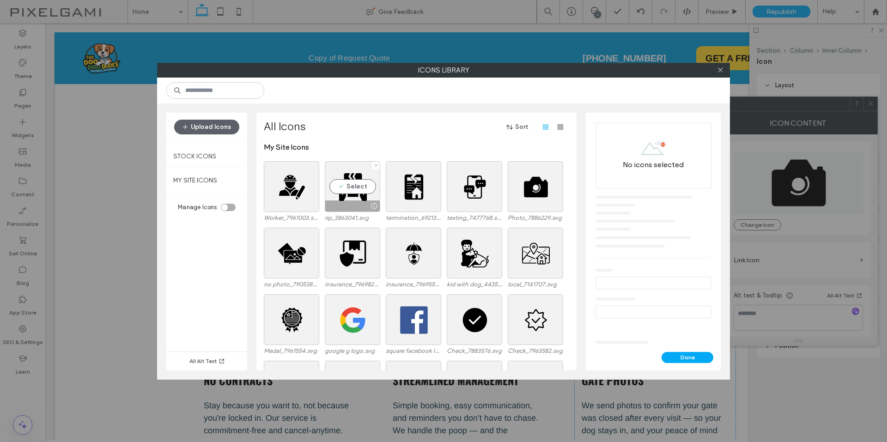
click at [357, 219] on label "rip_3863041.svg" at bounding box center [352, 217] width 55 height 7
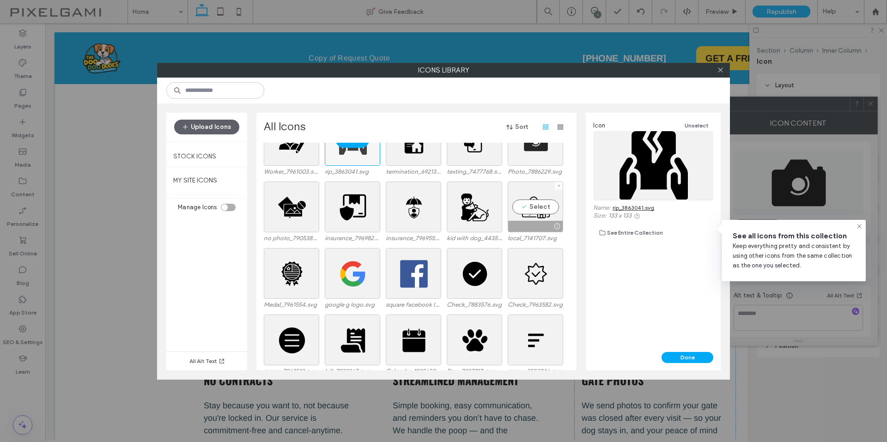
scroll to position [0, 0]
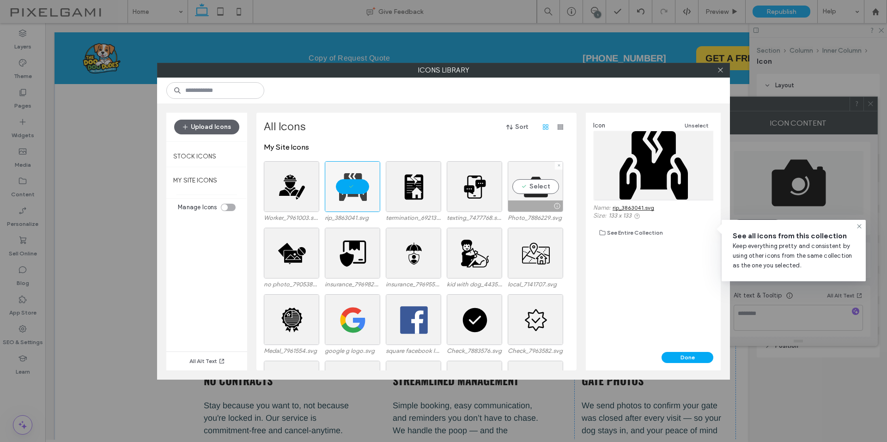
click at [554, 206] on div at bounding box center [557, 205] width 12 height 7
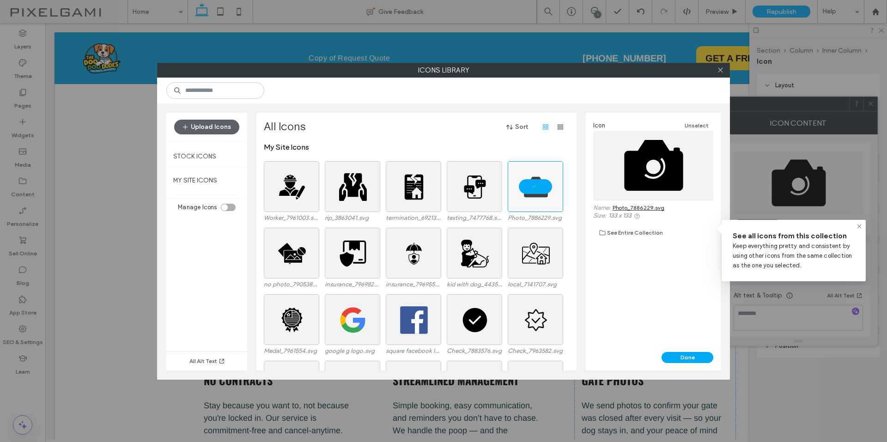
click at [717, 68] on icon at bounding box center [720, 70] width 7 height 7
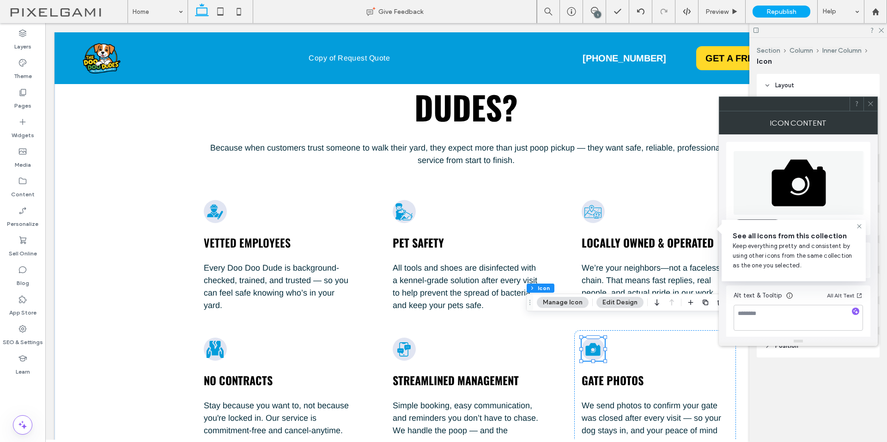
click at [870, 104] on icon at bounding box center [870, 103] width 7 height 7
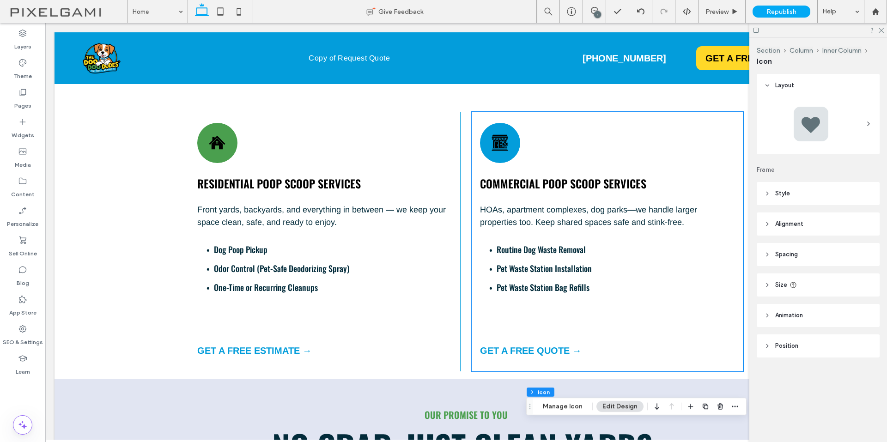
scroll to position [634, 0]
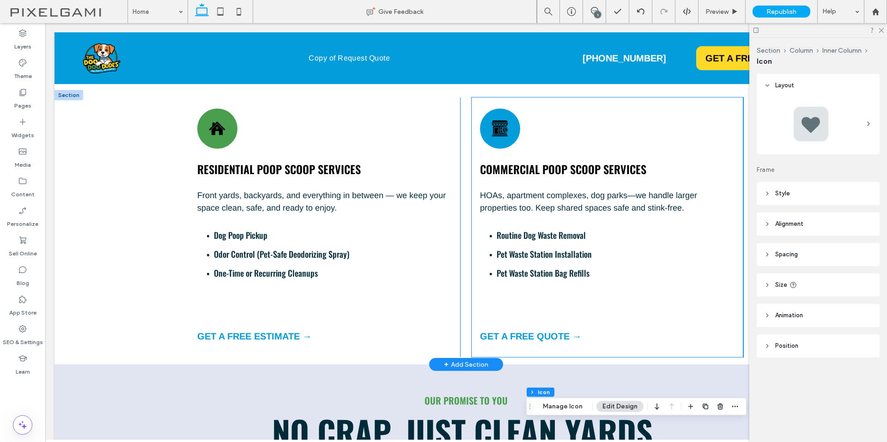
click at [579, 234] on span "Routine Dog Waste Removal" at bounding box center [541, 235] width 89 height 12
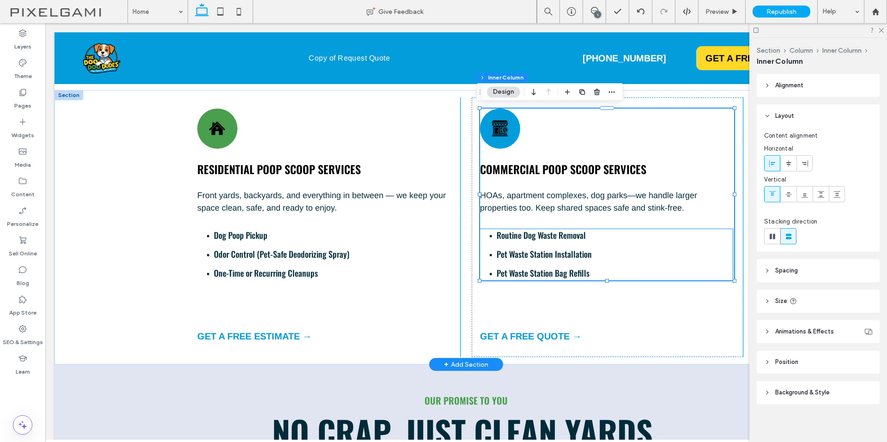
click at [551, 237] on span "Routine Dog Waste Removal" at bounding box center [541, 235] width 89 height 12
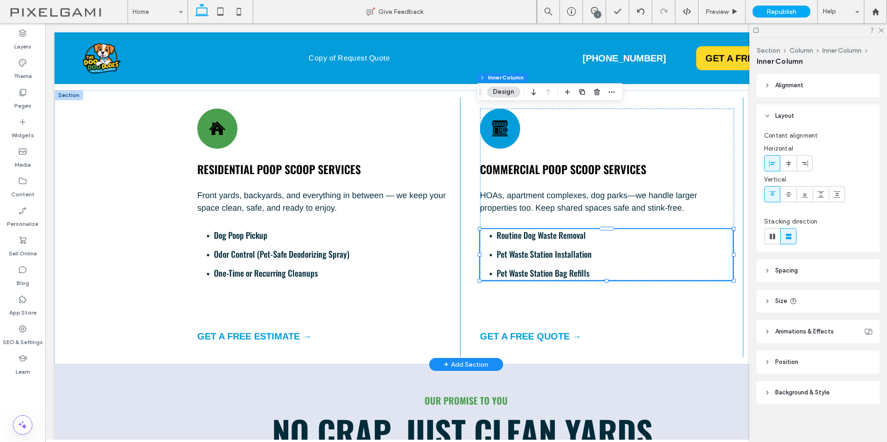
click at [551, 237] on span "Routine Dog Waste Removal" at bounding box center [541, 235] width 89 height 12
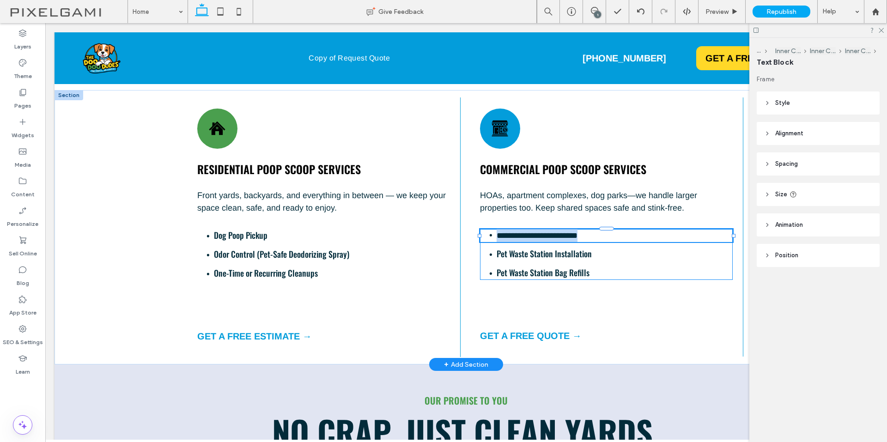
type input "******"
type input "**"
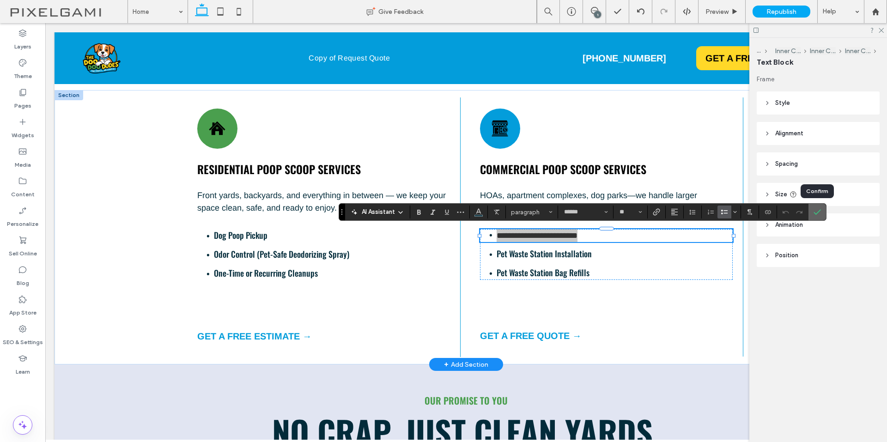
click at [816, 214] on icon "Confirm" at bounding box center [817, 211] width 7 height 7
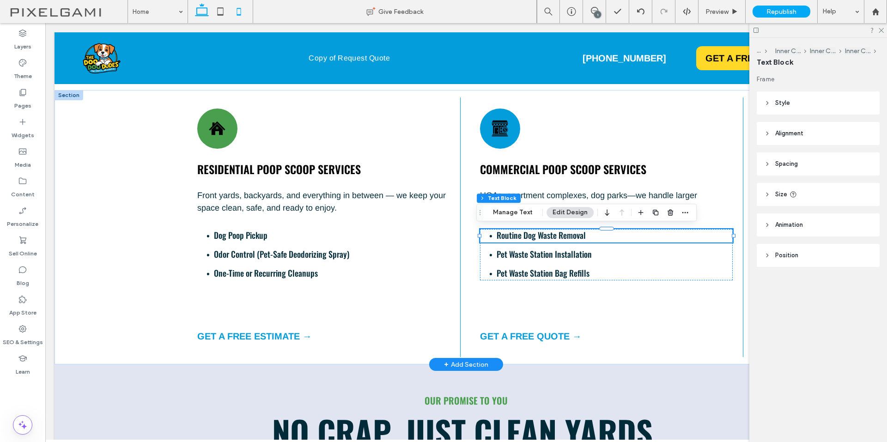
drag, startPoint x: 243, startPoint y: 14, endPoint x: 90, endPoint y: 101, distance: 175.3
click at [243, 14] on icon at bounding box center [239, 11] width 18 height 18
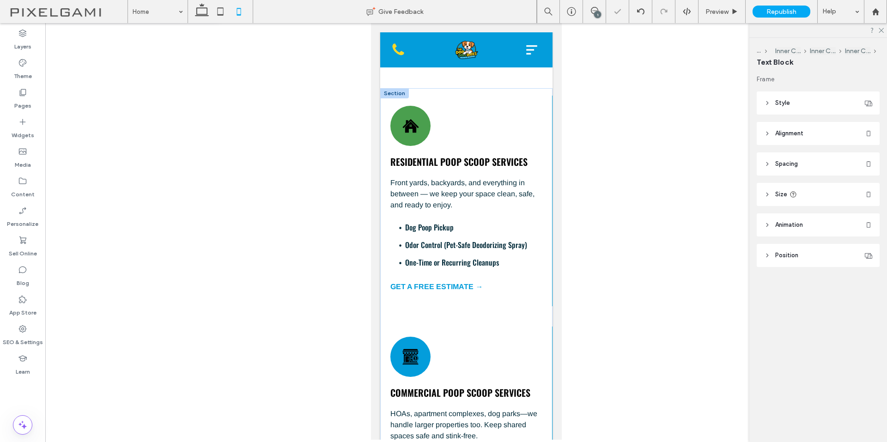
scroll to position [663, 0]
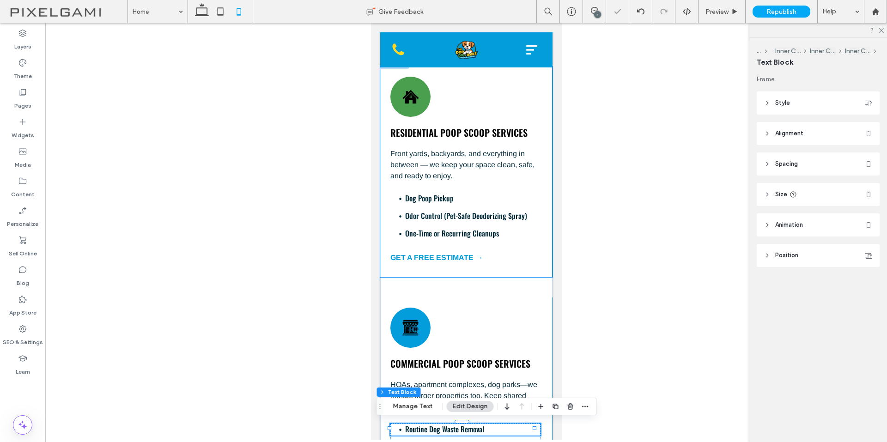
click at [478, 221] on span "Odor Control (Pet-Safe Deodorizing Spray)" at bounding box center [466, 215] width 122 height 11
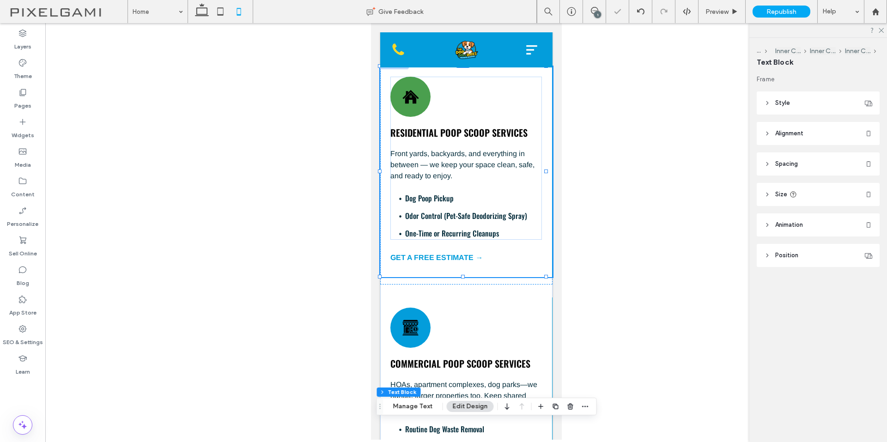
click at [478, 221] on span "Odor Control (Pet-Safe Deodorizing Spray)" at bounding box center [466, 215] width 122 height 11
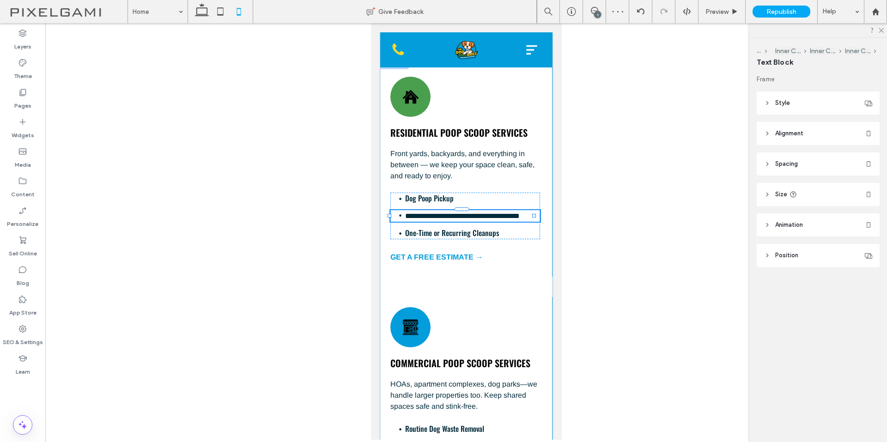
type input "******"
type input "**"
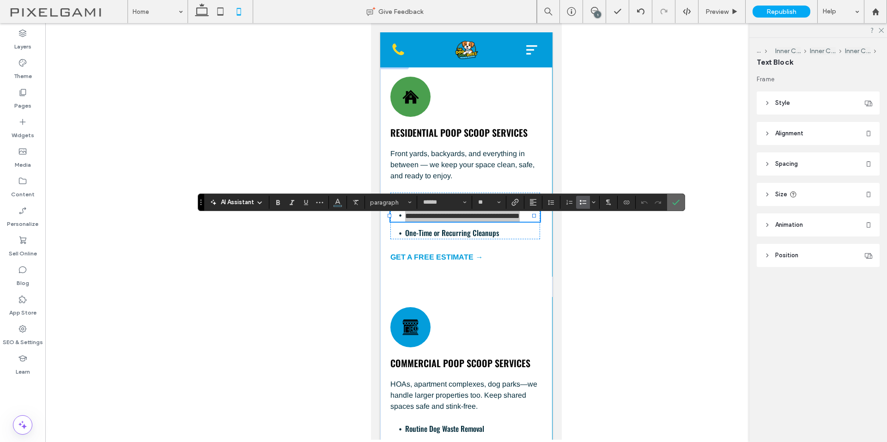
click at [672, 204] on icon "Confirm" at bounding box center [675, 202] width 7 height 7
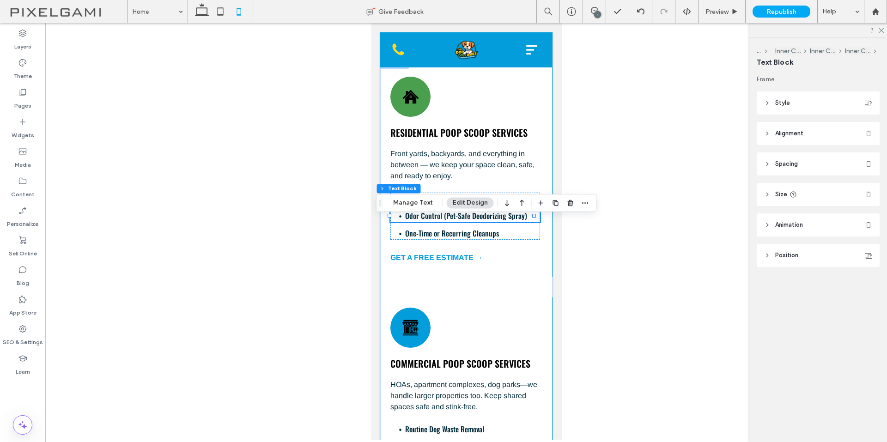
click at [603, 293] on div at bounding box center [466, 231] width 842 height 417
click at [707, 12] on span "Preview" at bounding box center [717, 12] width 23 height 8
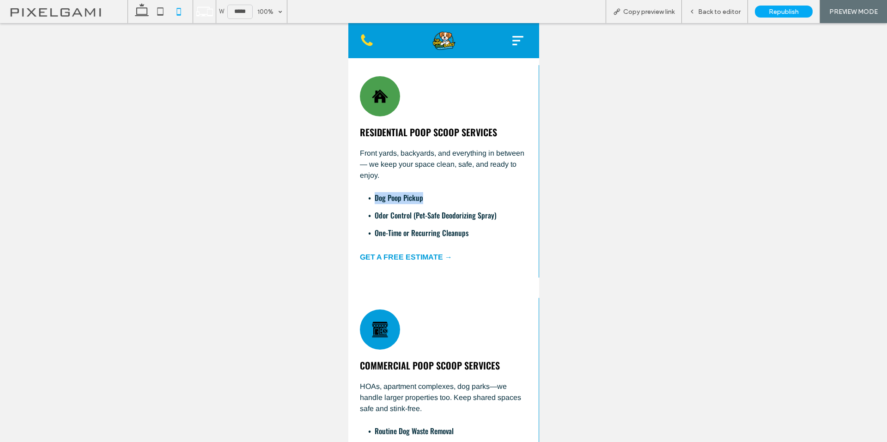
drag, startPoint x: 438, startPoint y: 195, endPoint x: 360, endPoint y: 191, distance: 77.7
click at [360, 192] on ul "Dog Poop Pickup" at bounding box center [443, 198] width 166 height 12
drag, startPoint x: 482, startPoint y: 231, endPoint x: 369, endPoint y: 188, distance: 120.8
click at [369, 188] on div "Residential Poop Scoop Services Front yards, backyards, and everything in betwe…" at bounding box center [443, 157] width 167 height 163
copy div "Dog Poop Pickup Odor Control (Pet-Safe Deodorizing Spray) One-Time or Recurring…"
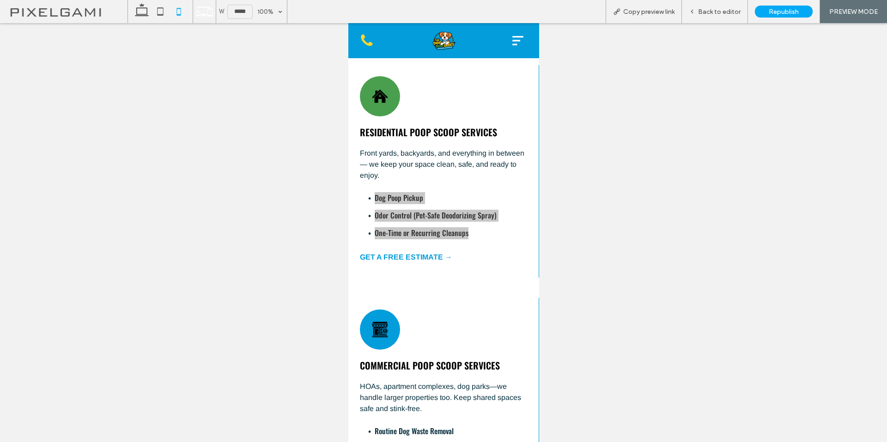
click at [234, 29] on div at bounding box center [443, 232] width 887 height 419
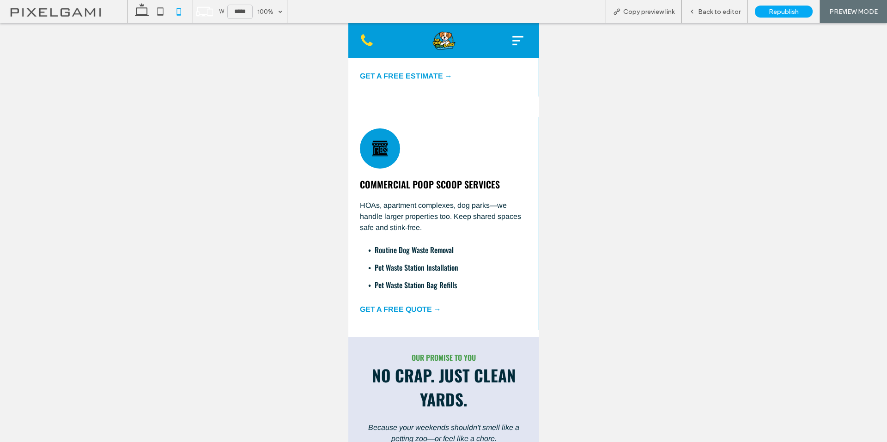
scroll to position [848, 0]
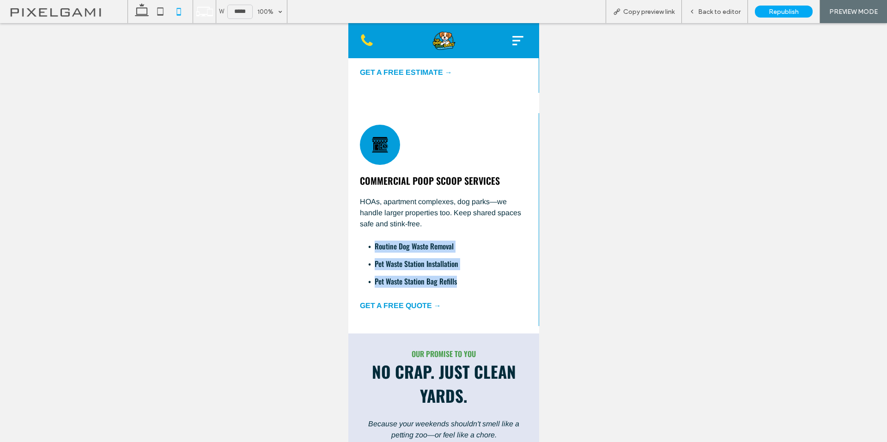
drag, startPoint x: 447, startPoint y: 272, endPoint x: 389, endPoint y: 243, distance: 64.9
click at [372, 244] on div "Routine Dog Waste Removal Pet Waste Station Installation Pet Waste Station Bag …" at bounding box center [443, 264] width 166 height 47
copy div "Routine Dog Waste Removal Pet Waste Station Installation Pet Waste Station Bag …"
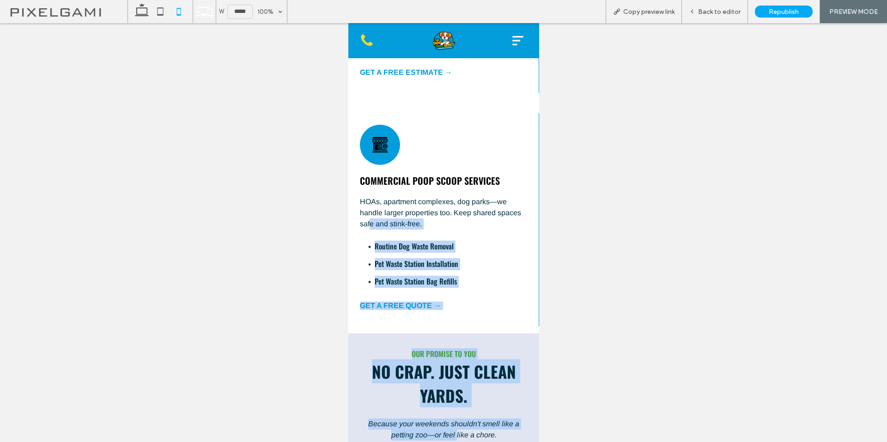
drag, startPoint x: 452, startPoint y: 425, endPoint x: 453, endPoint y: 431, distance: 6.1
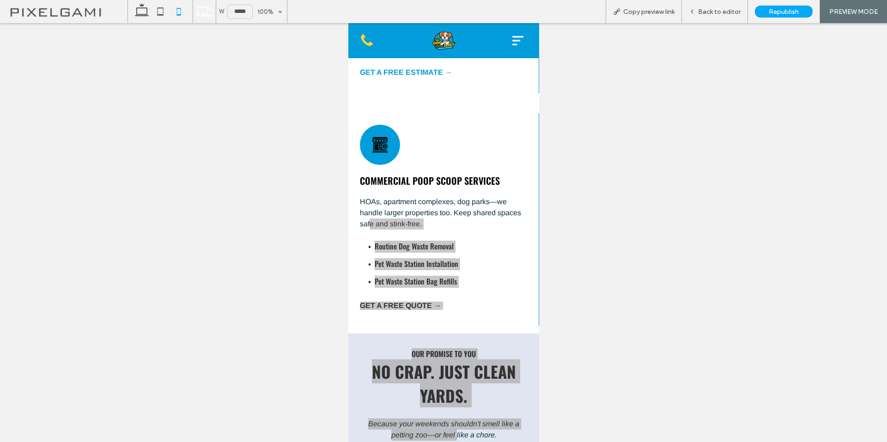
click at [681, 97] on div at bounding box center [443, 232] width 887 height 419
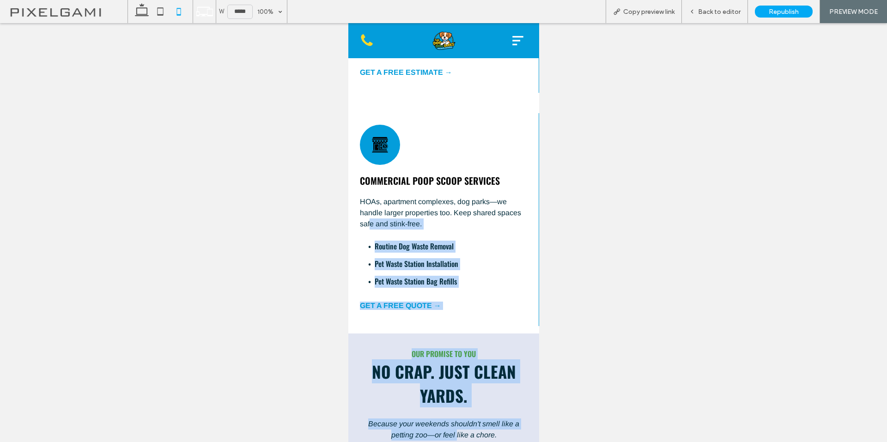
click at [467, 218] on p "HOAs, apartment complexes, dog parks—we handle larger properties too. Keep shar…" at bounding box center [443, 212] width 167 height 33
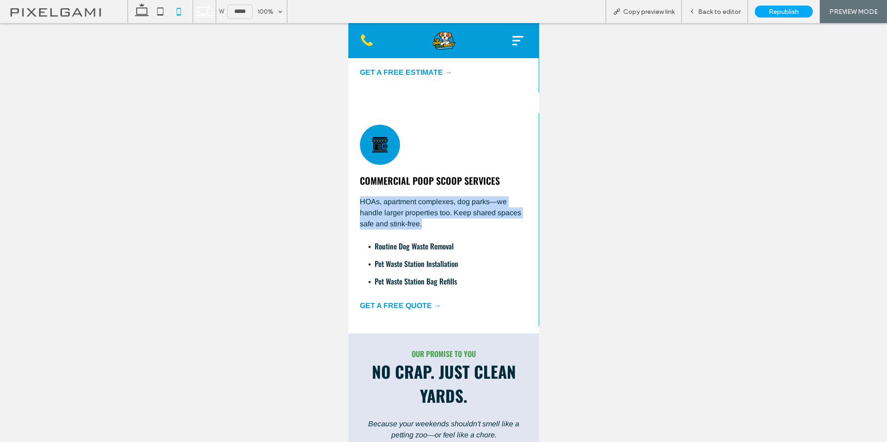
click at [360, 196] on p "HOAs, apartment complexes, dog parks—we handle larger properties too. Keep shar…" at bounding box center [443, 212] width 167 height 33
click at [688, 114] on div at bounding box center [443, 232] width 887 height 419
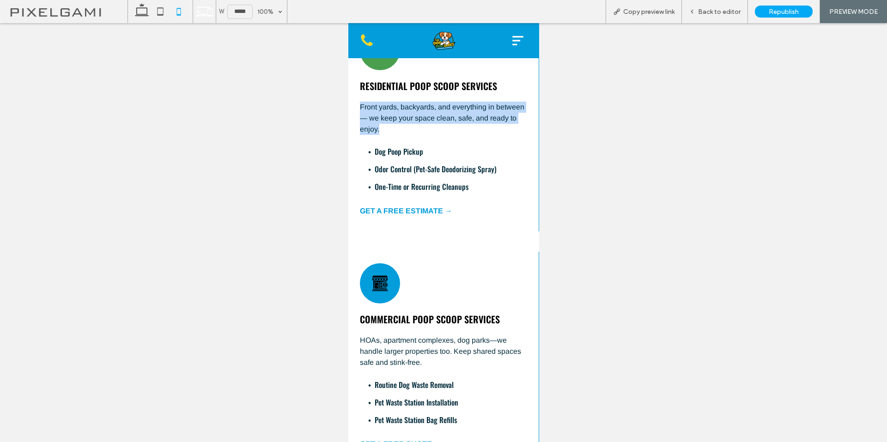
drag, startPoint x: 410, startPoint y: 128, endPoint x: 356, endPoint y: 104, distance: 59.5
click at [356, 104] on div "Residential Poop Scoop Services Front yards, backyards, and everything in betwe…" at bounding box center [443, 125] width 191 height 213
copy span "Front yards, backyards, and everything in between — we keep your space clean, s…"
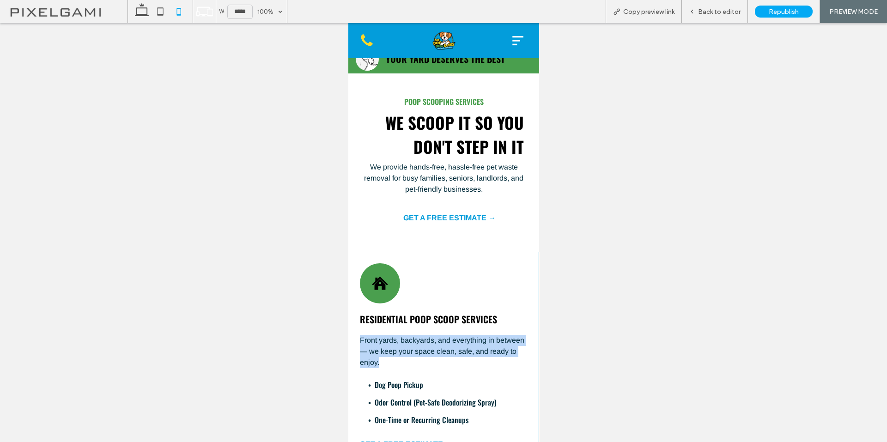
scroll to position [478, 0]
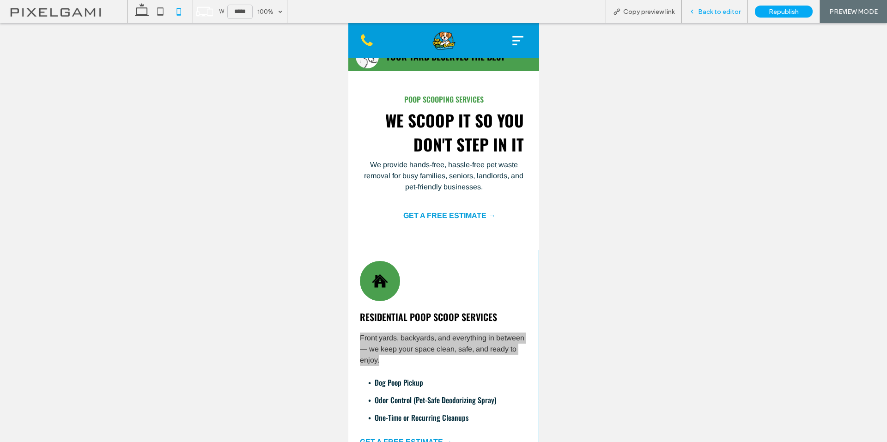
click at [710, 9] on span "Back to editor" at bounding box center [719, 12] width 43 height 8
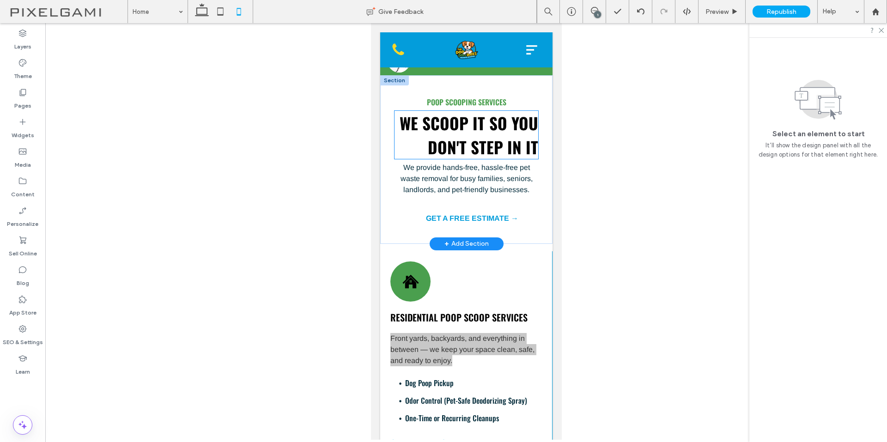
click at [470, 143] on strong "We Scoop It So You Don't Step In It" at bounding box center [468, 135] width 139 height 48
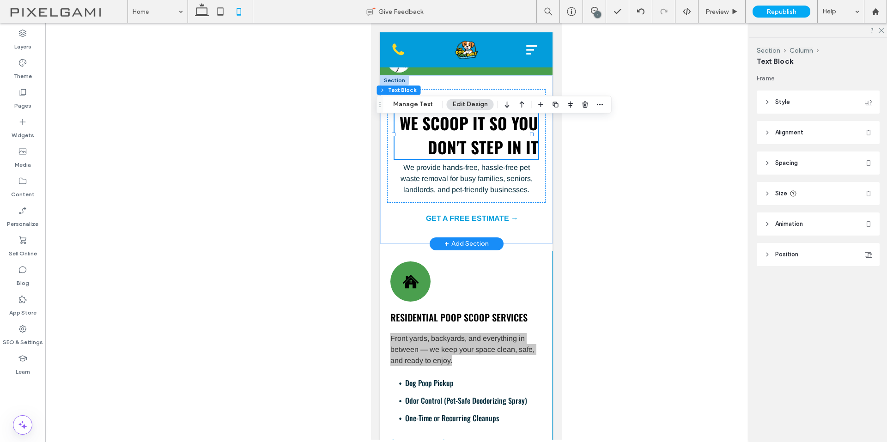
click at [491, 136] on strong "We Scoop It So You Don't Step In It" at bounding box center [468, 135] width 139 height 48
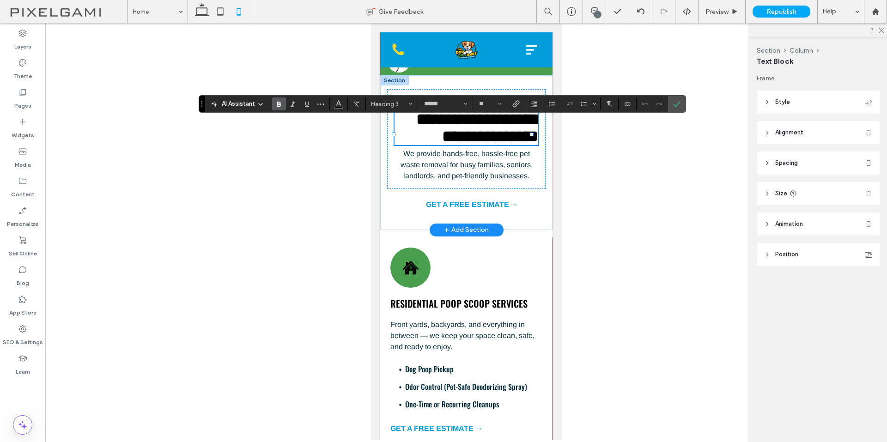
type input "******"
type input "**"
click at [535, 107] on use "Alignment" at bounding box center [534, 104] width 6 height 6
click at [542, 135] on icon "ui.textEditor.alignment.center" at bounding box center [540, 132] width 7 height 7
click at [680, 100] on span "Confirm" at bounding box center [676, 104] width 7 height 16
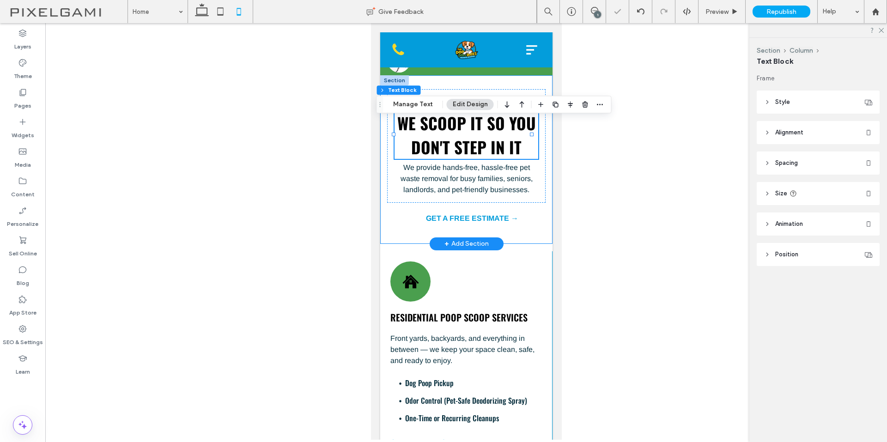
click at [541, 230] on div "Poop Scooping Services We Scoop It So You Don't Step In It We provide hands-fre…" at bounding box center [466, 159] width 172 height 169
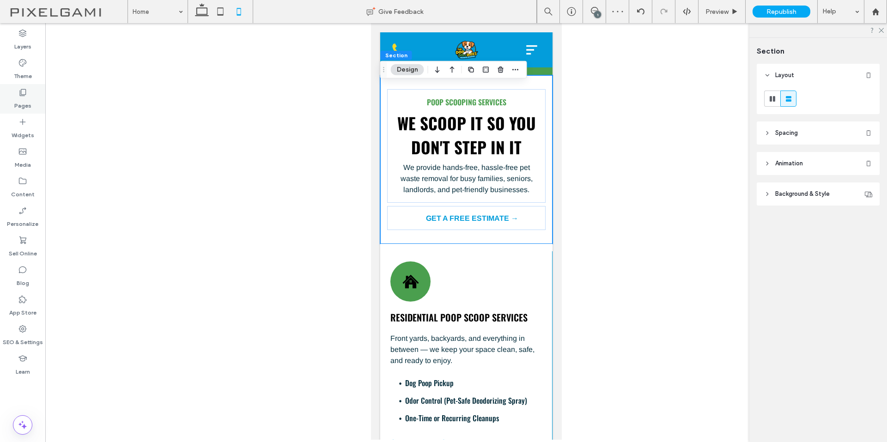
click at [30, 102] on label "Pages" at bounding box center [22, 103] width 17 height 13
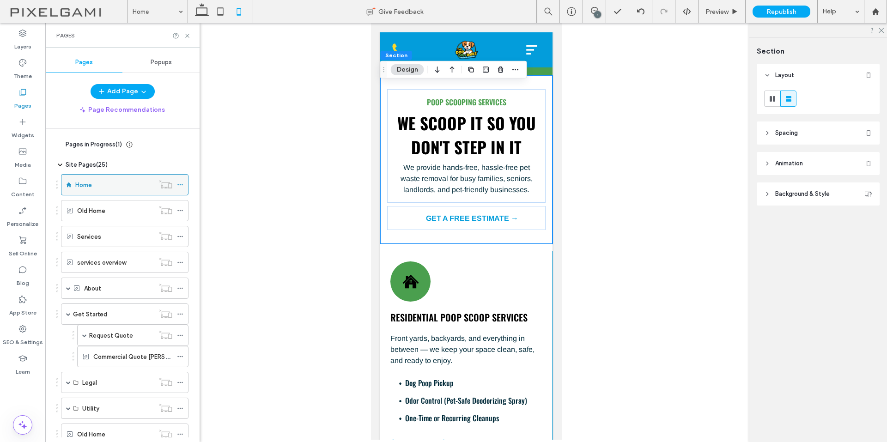
click at [180, 184] on use at bounding box center [179, 184] width 5 height 1
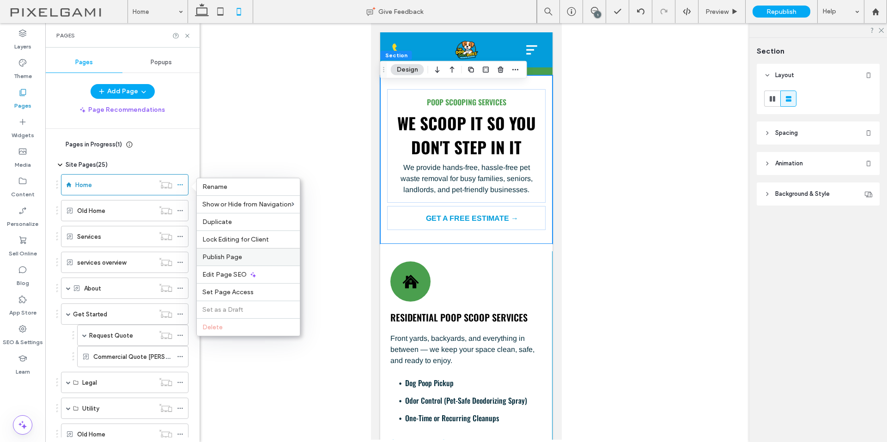
click at [250, 259] on label "Publish Page" at bounding box center [248, 257] width 92 height 8
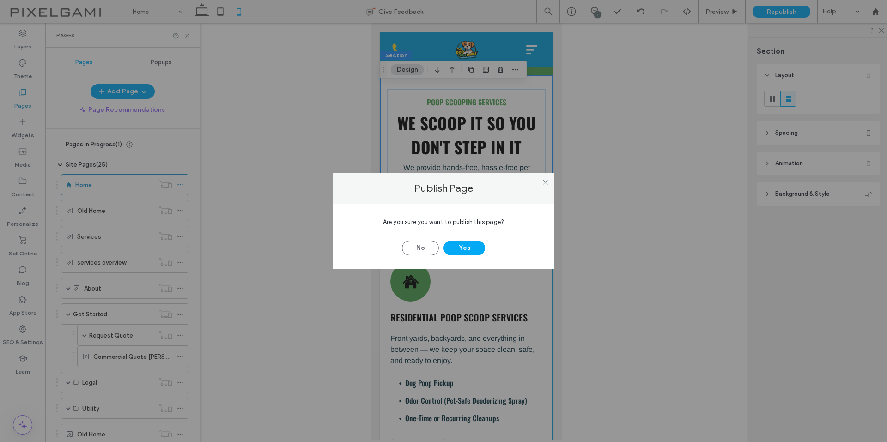
click at [464, 247] on button "Yes" at bounding box center [465, 248] width 42 height 15
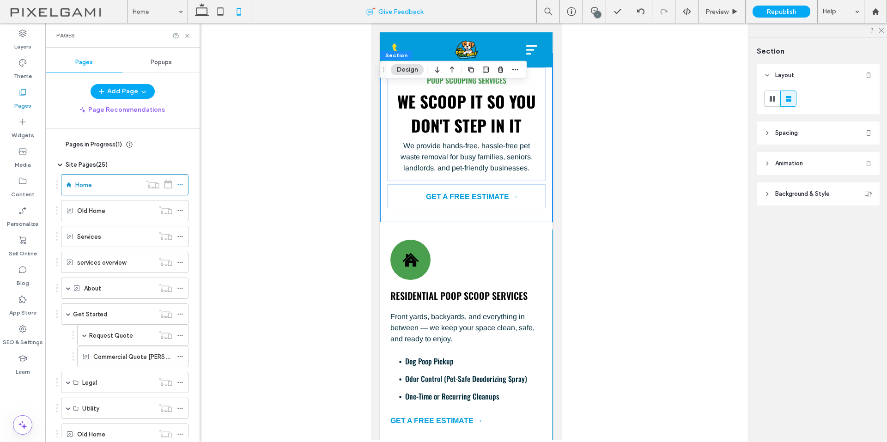
scroll to position [478, 0]
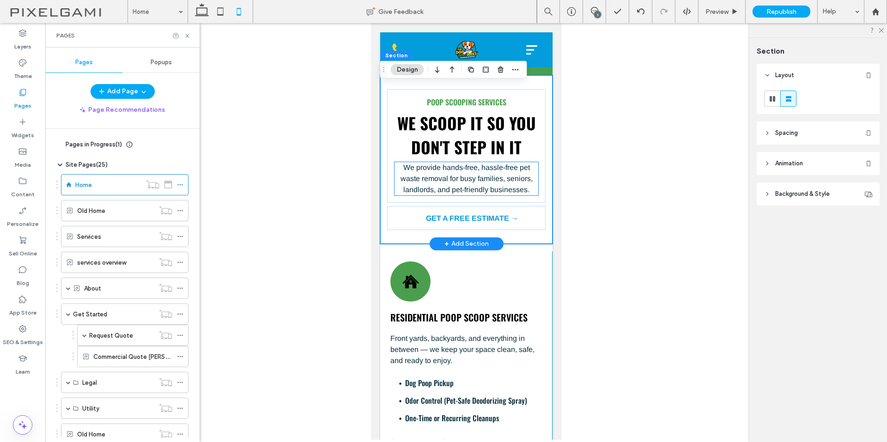
click at [467, 140] on strong "We Scoop It So You Don't Step In It" at bounding box center [466, 135] width 139 height 48
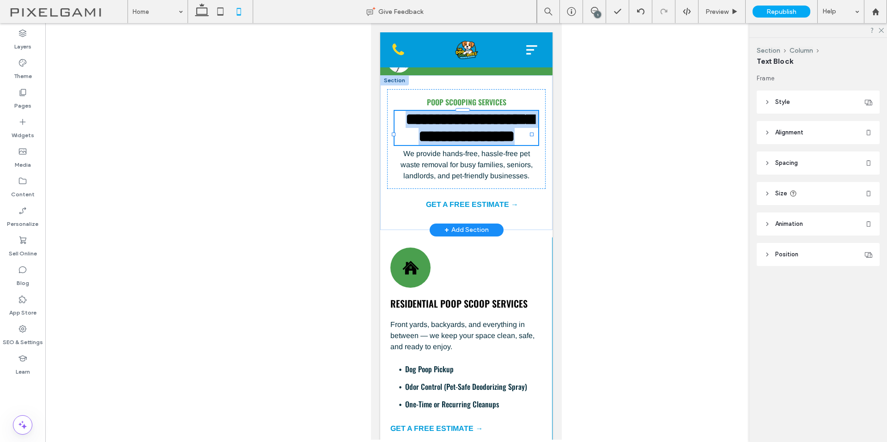
copy strong "**********"
type input "******"
type input "**"
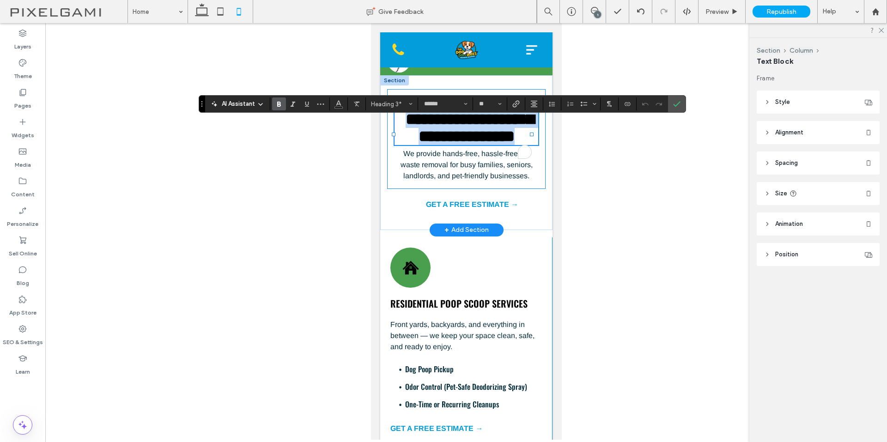
click at [448, 182] on p "We provide hands-free, hassle-free pet waste removal for busy families, seniors…" at bounding box center [466, 164] width 144 height 33
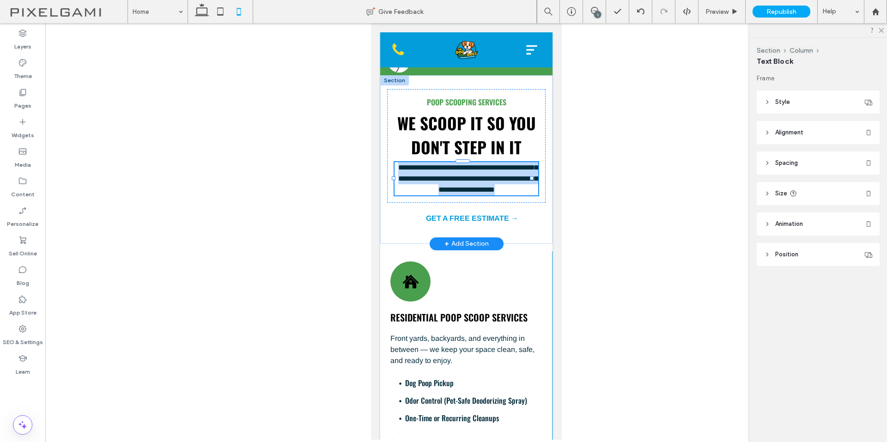
type input "*****"
type input "**"
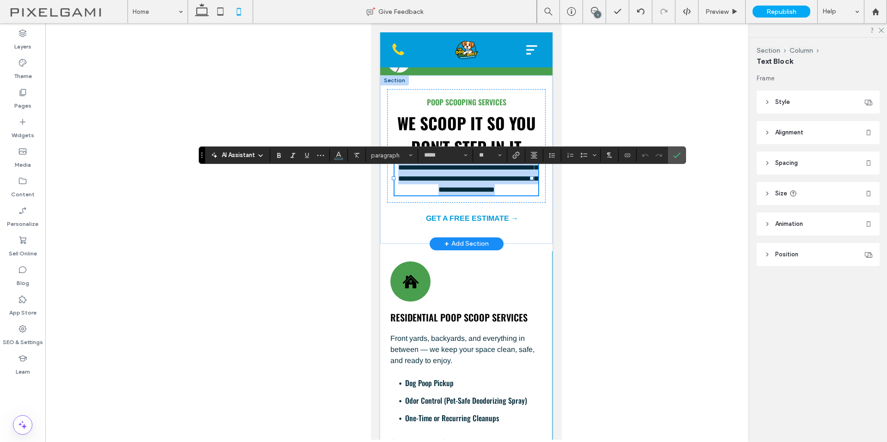
scroll to position [478, 0]
copy span "**********"
click at [509, 92] on div "**********" at bounding box center [466, 159] width 172 height 169
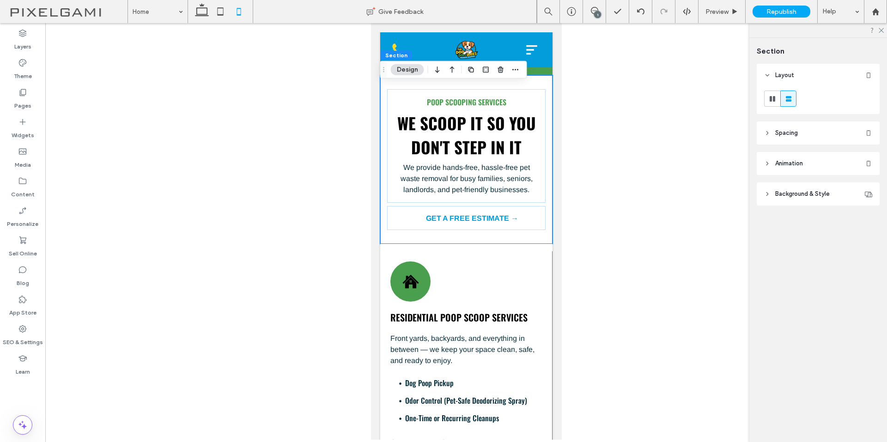
click at [804, 131] on header "Spacing" at bounding box center [818, 133] width 123 height 23
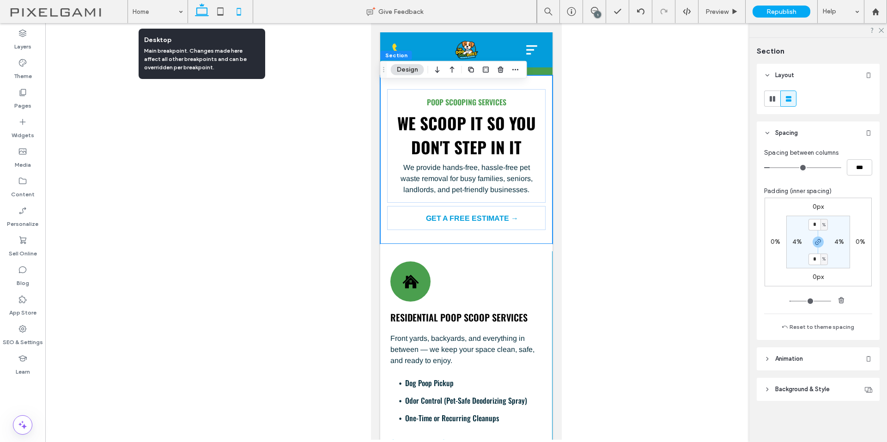
click at [204, 12] on icon at bounding box center [202, 11] width 18 height 18
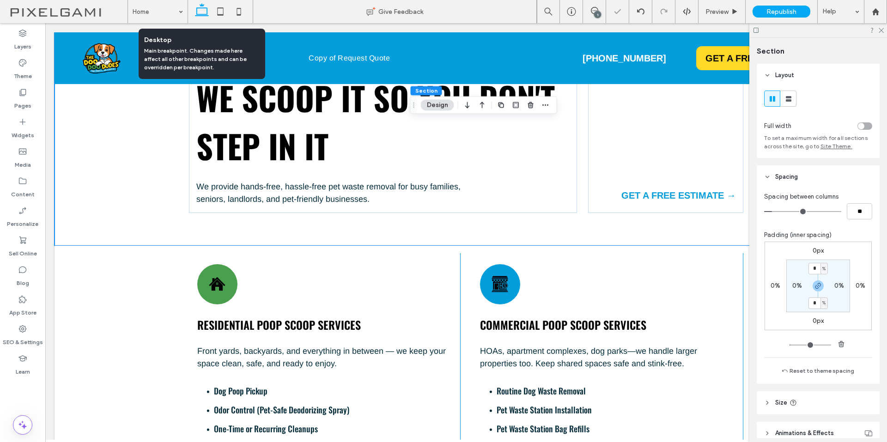
type input "*"
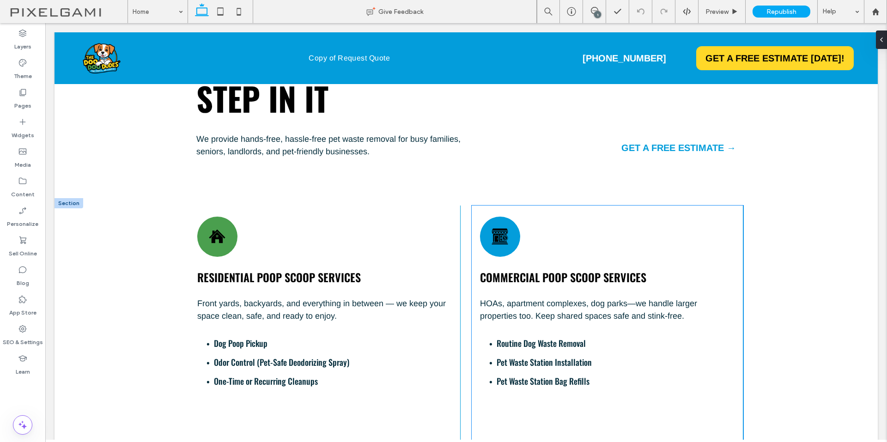
scroll to position [555, 0]
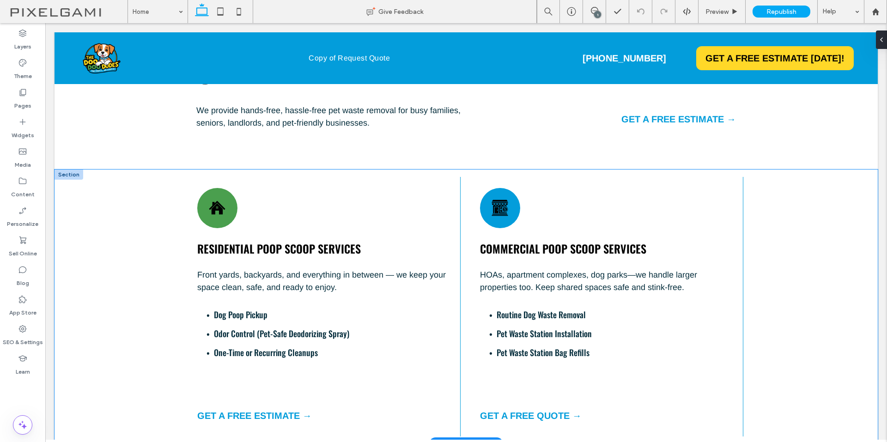
click at [159, 190] on div "Residential Poop Scoop Services Front yards, backyards, and everything in betwe…" at bounding box center [467, 307] width 824 height 275
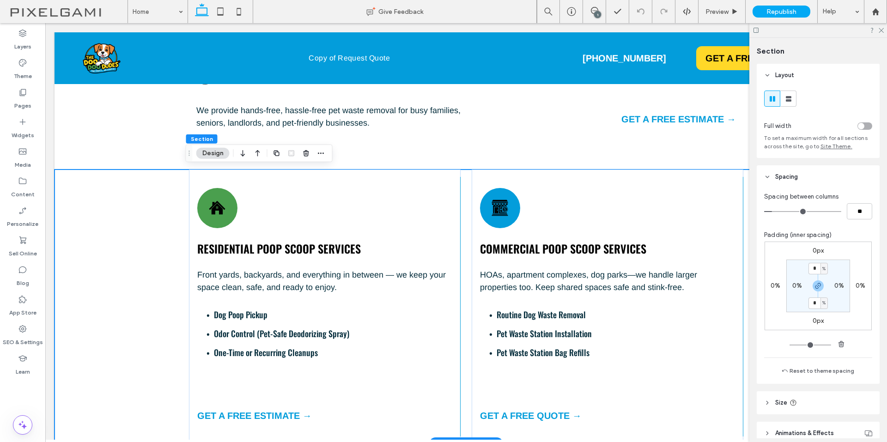
click at [135, 210] on div "Residential Poop Scoop Services Front yards, backyards, and everything in betwe…" at bounding box center [467, 307] width 824 height 275
click at [117, 123] on div "Poop Scooping Services We Scoop It So You Don't Step In It We provide hands-fre…" at bounding box center [467, 62] width 824 height 216
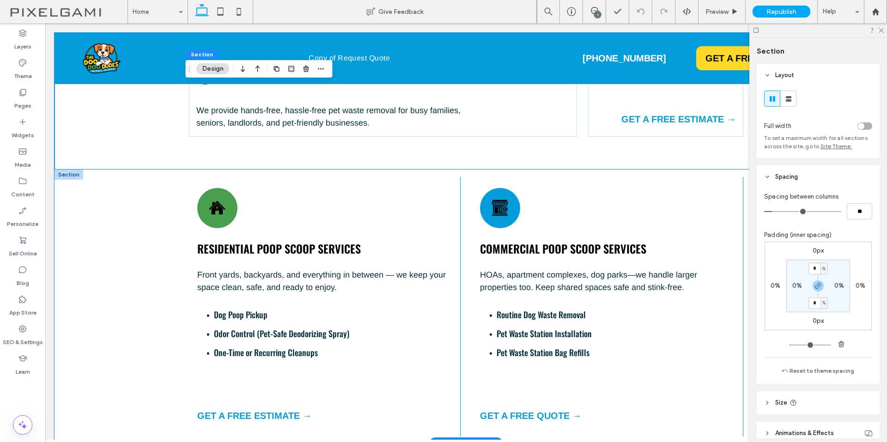
click at [126, 197] on div "Residential Poop Scoop Services Front yards, backyards, and everything in betwe…" at bounding box center [467, 307] width 824 height 275
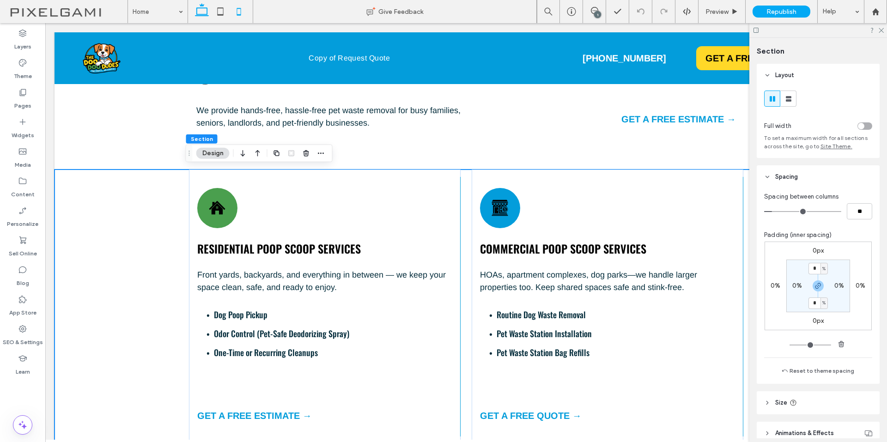
click at [242, 12] on icon at bounding box center [239, 11] width 18 height 18
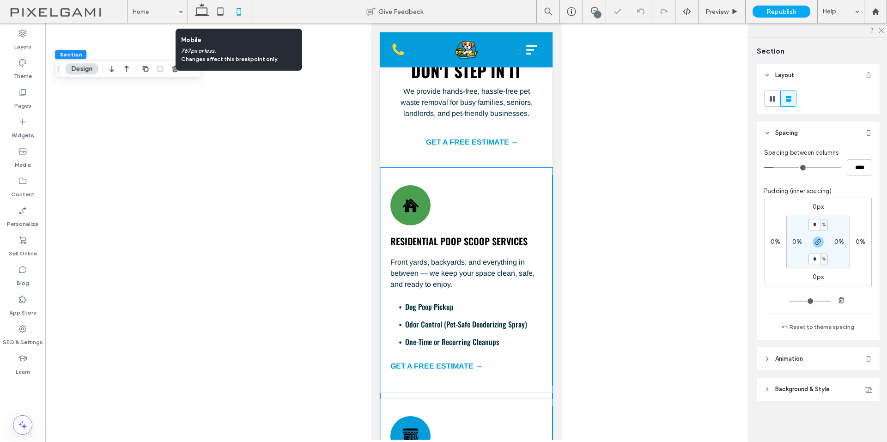
scroll to position [663, 0]
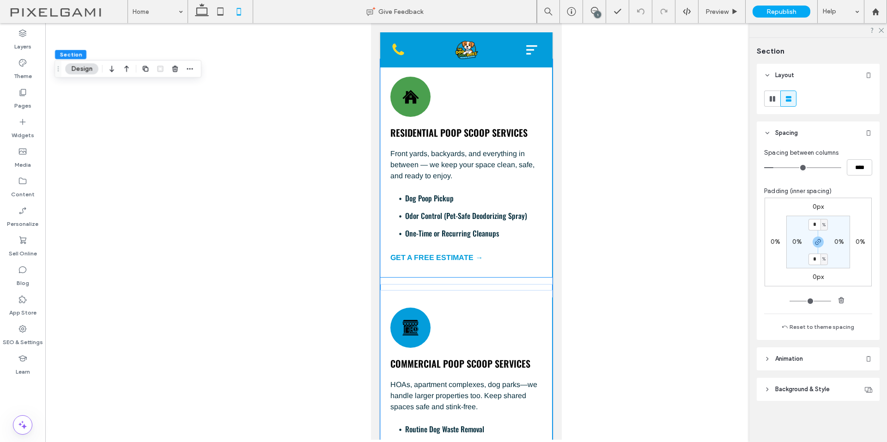
click at [538, 277] on div "Residential Poop Scoop Services Front yards, backyards, and everything in betwe…" at bounding box center [466, 172] width 172 height 211
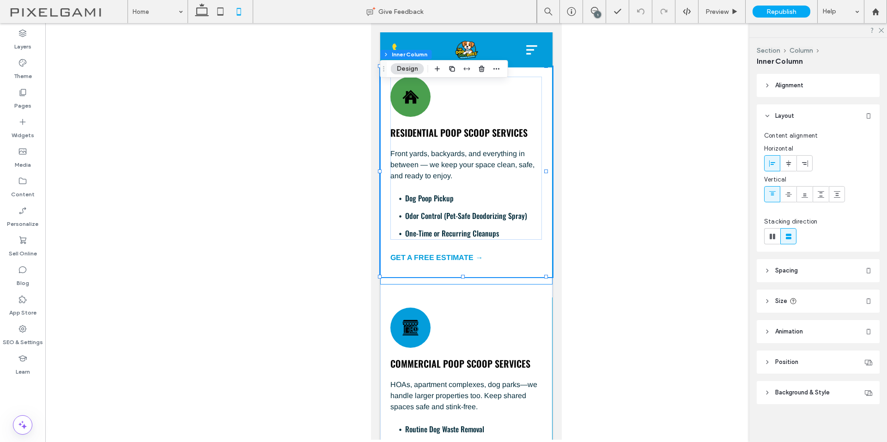
click at [509, 285] on div "Residential Poop Scoop Services Front yards, backyards, and everything in betwe…" at bounding box center [466, 172] width 172 height 226
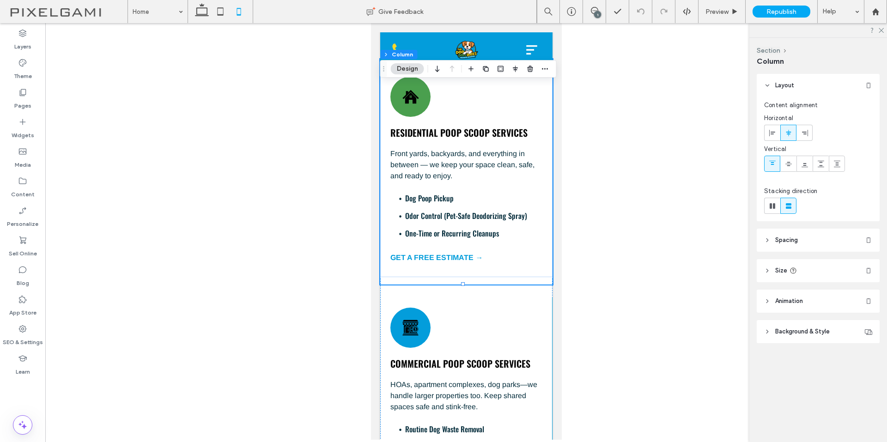
click at [819, 234] on header "Spacing" at bounding box center [818, 240] width 123 height 23
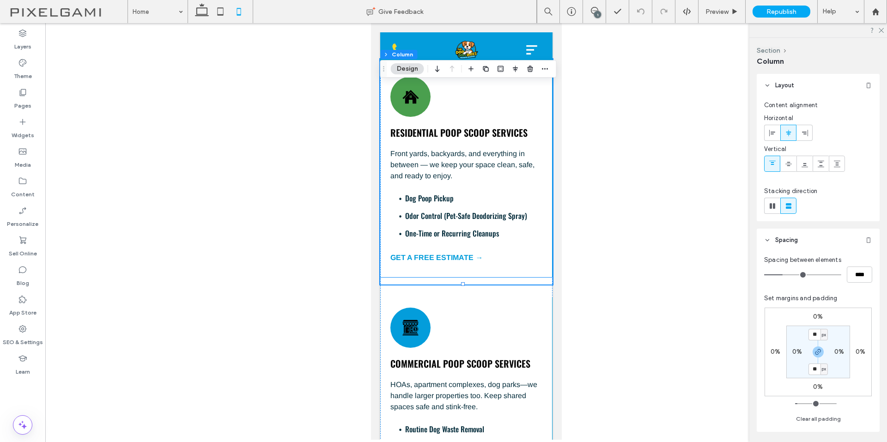
click at [532, 277] on div "Residential Poop Scoop Services Front yards, backyards, and everything in betwe…" at bounding box center [466, 172] width 172 height 211
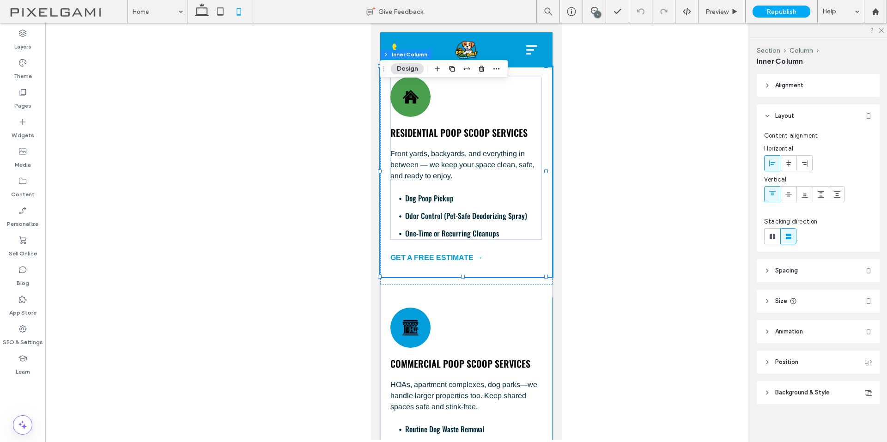
click at [800, 270] on header "Spacing" at bounding box center [818, 270] width 123 height 23
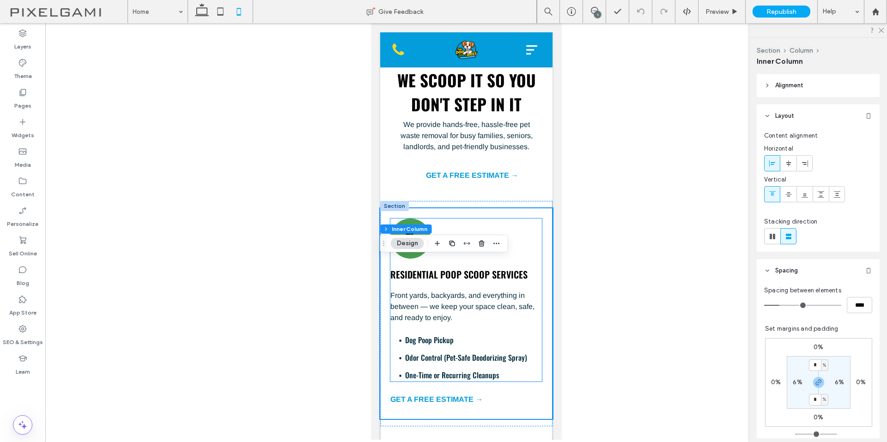
scroll to position [478, 0]
